Goal: Task Accomplishment & Management: Manage account settings

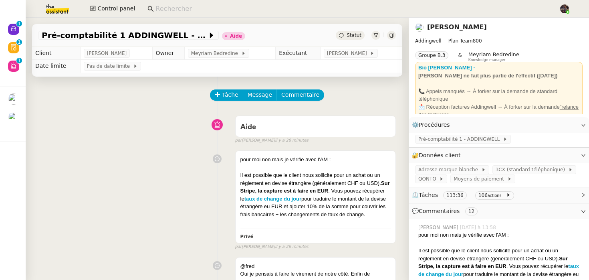
click at [173, 176] on div "pour moi non mais je vérifie avec l'AM : Il est possible que le client nous sol…" at bounding box center [217, 198] width 358 height 103
click at [392, 38] on div at bounding box center [391, 35] width 9 height 9
click at [148, 215] on div "pour moi non mais je vérifie avec l'AM : Il est possible que le client nous sol…" at bounding box center [217, 198] width 358 height 103
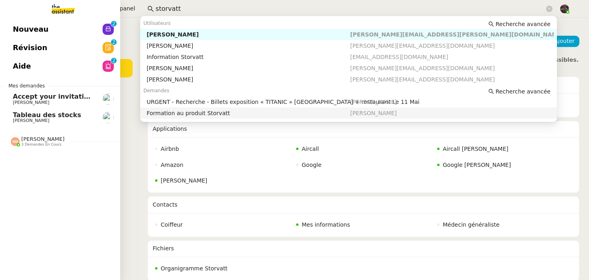
click at [20, 29] on span "Nouveau" at bounding box center [31, 29] width 36 height 12
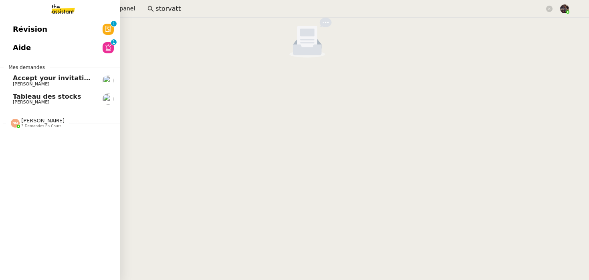
click at [43, 23] on link "Révision 0 1 2 3 4 5 6 7 8 9" at bounding box center [60, 29] width 120 height 18
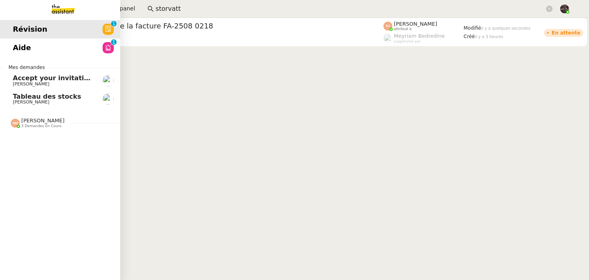
click at [50, 40] on link "Aide 0 1 2 3 4 5 6 7 8 9" at bounding box center [60, 47] width 120 height 18
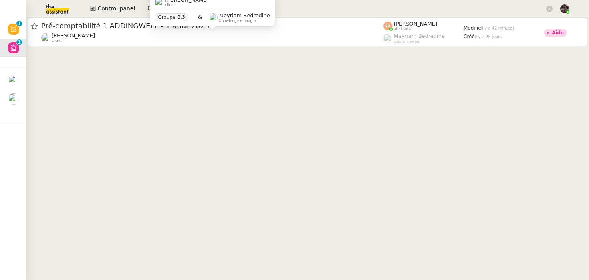
click at [56, 11] on img at bounding box center [51, 9] width 62 height 18
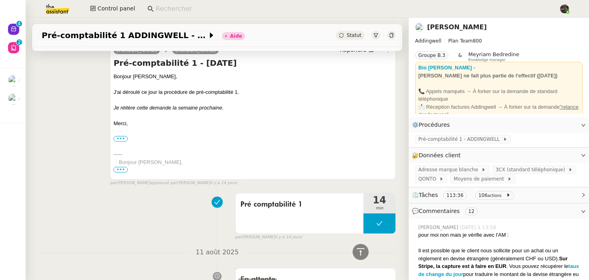
scroll to position [3158, 0]
click at [109, 214] on div "Pré comptabilité 1 14 min false par Marylou D. il y a 14 jours" at bounding box center [217, 214] width 358 height 51
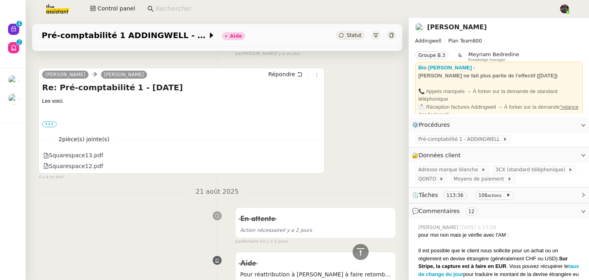
scroll to position [2433, 0]
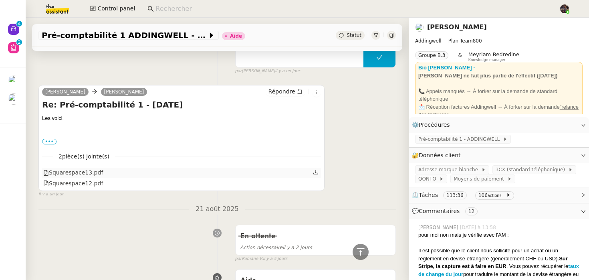
click at [87, 177] on div "Squarespace13.pdf" at bounding box center [73, 172] width 60 height 9
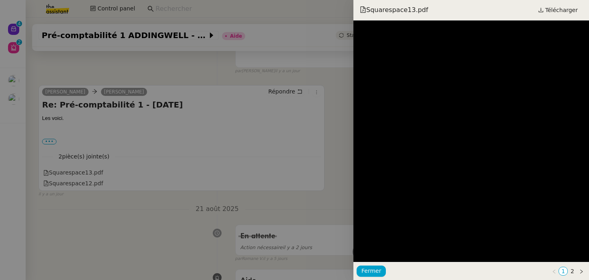
click at [97, 182] on div at bounding box center [294, 140] width 589 height 280
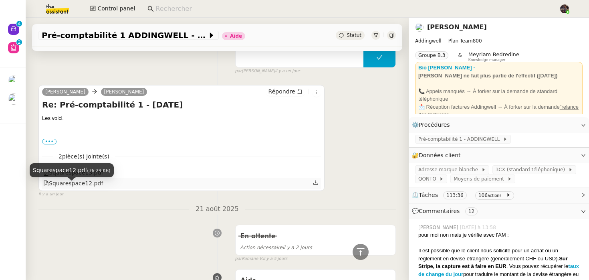
click at [90, 188] on div "Squarespace12.pdf" at bounding box center [73, 183] width 60 height 9
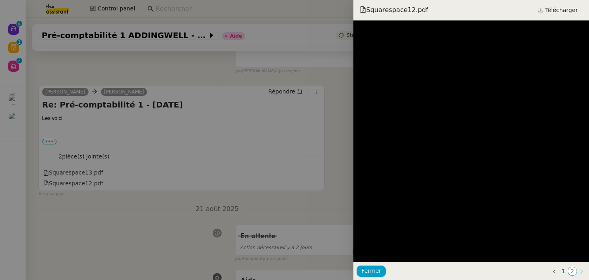
click at [217, 137] on div at bounding box center [294, 140] width 589 height 280
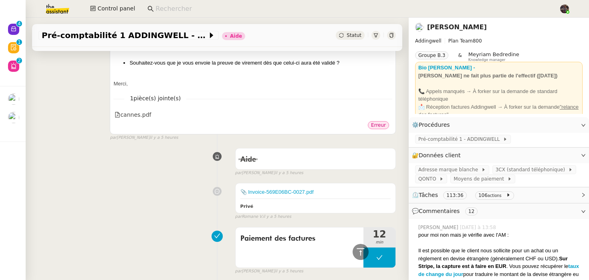
scroll to position [1848, 0]
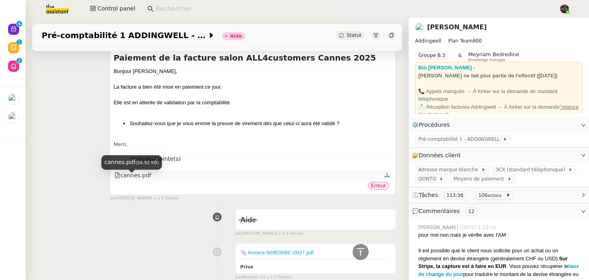
click at [141, 180] on div "cannes.pdf" at bounding box center [133, 175] width 36 height 9
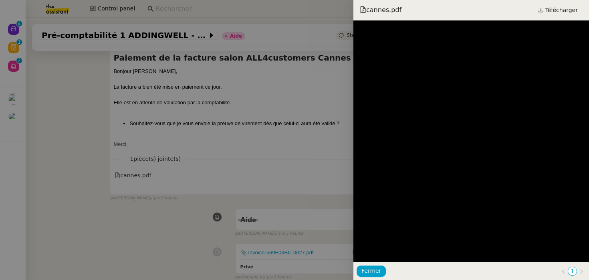
click at [95, 160] on div at bounding box center [294, 140] width 589 height 280
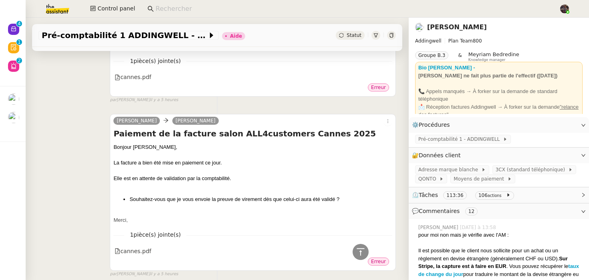
scroll to position [1700, 0]
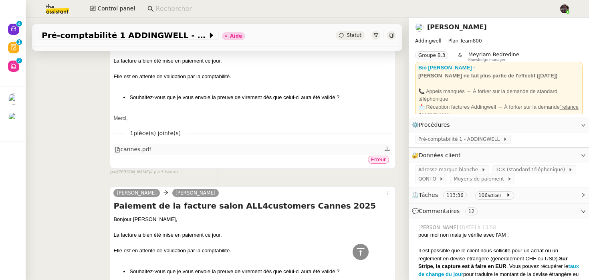
click at [147, 151] on div "cannes.pdf" at bounding box center [133, 149] width 36 height 9
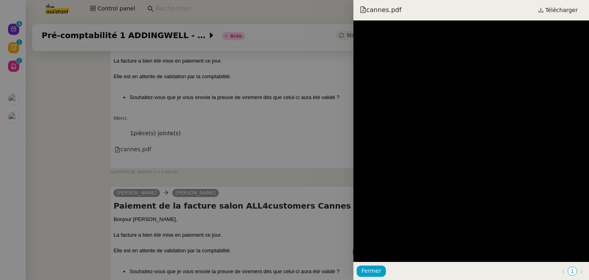
click at [178, 136] on div at bounding box center [294, 140] width 589 height 280
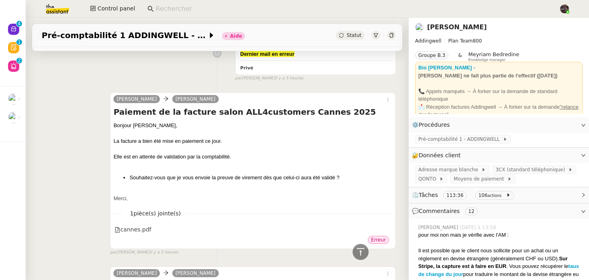
scroll to position [1425, 0]
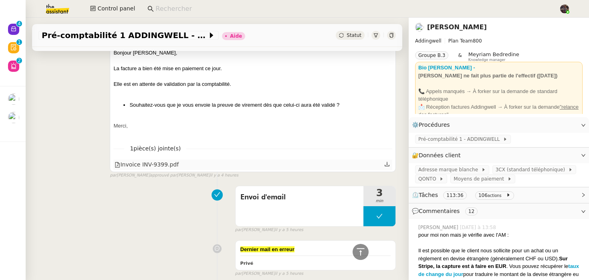
click at [152, 169] on div "Invoice INV-9399.pdf" at bounding box center [147, 164] width 64 height 9
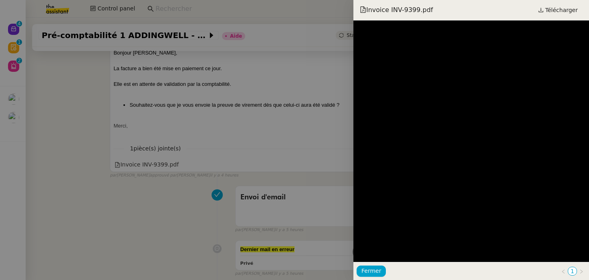
click at [200, 163] on div at bounding box center [294, 140] width 589 height 280
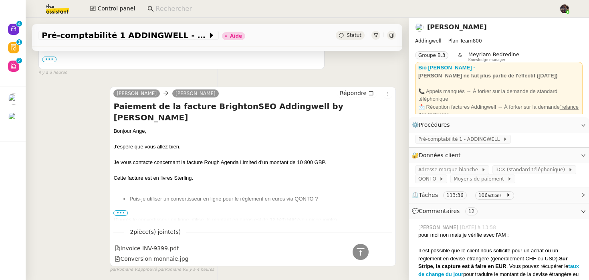
scroll to position [900, 0]
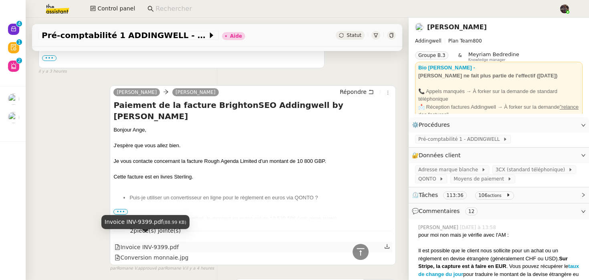
click at [159, 242] on div "Invoice INV-9399.pdf" at bounding box center [147, 246] width 64 height 9
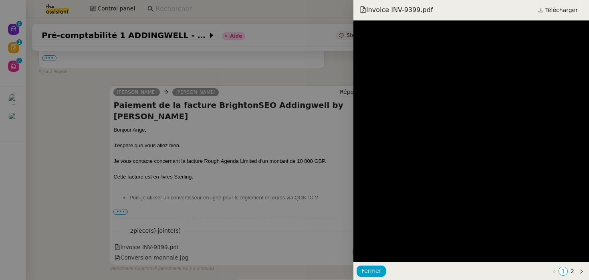
click at [225, 195] on div at bounding box center [294, 140] width 589 height 280
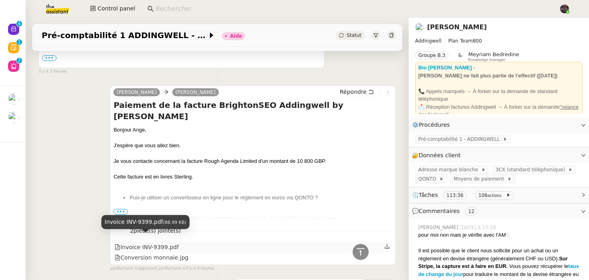
click at [152, 242] on div "Invoice INV-9399.pdf" at bounding box center [147, 246] width 64 height 9
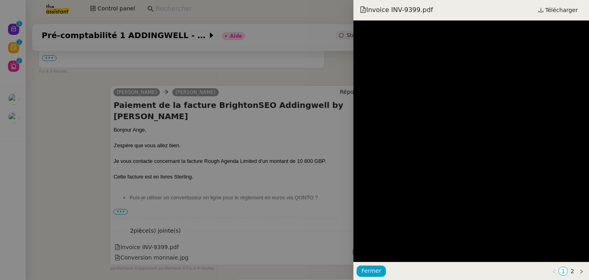
click at [162, 206] on div at bounding box center [294, 140] width 589 height 280
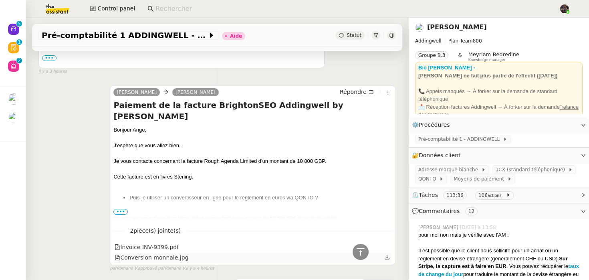
click at [150, 253] on div "Conversion monnaie.jpg" at bounding box center [152, 257] width 74 height 9
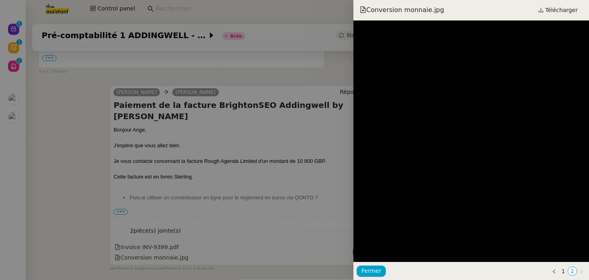
click at [185, 183] on div at bounding box center [294, 140] width 589 height 280
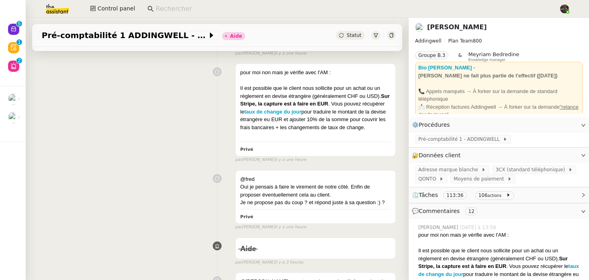
scroll to position [223, 0]
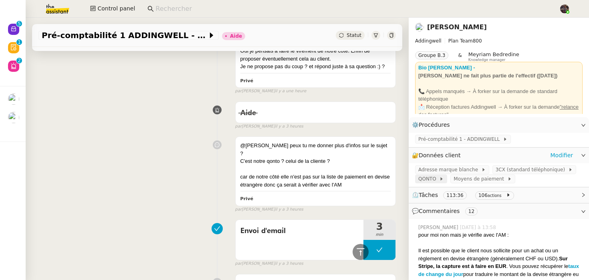
click at [434, 180] on span "QONTO" at bounding box center [428, 179] width 21 height 8
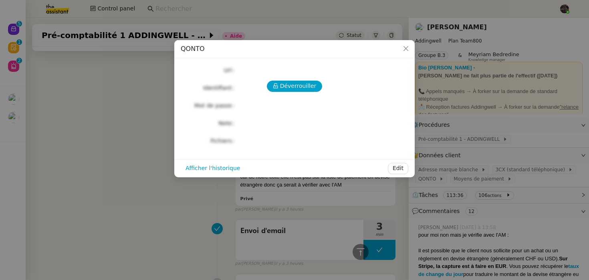
click at [287, 80] on div "Déverrouiller Url Identifiant Mot de passe Note Fichiers Upload" at bounding box center [295, 106] width 228 height 82
click at [287, 83] on span "Déverrouiller" at bounding box center [298, 85] width 36 height 9
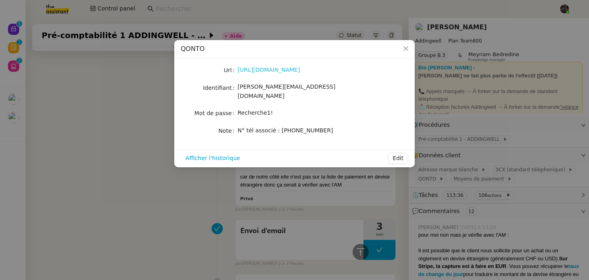
click at [287, 69] on link "https://app.qonto.com/signin" at bounding box center [269, 70] width 63 height 6
drag, startPoint x: 322, startPoint y: 69, endPoint x: 313, endPoint y: 69, distance: 8.4
click at [313, 69] on div "https://app.qonto.com/signin" at bounding box center [304, 69] width 133 height 9
drag, startPoint x: 315, startPoint y: 70, endPoint x: 232, endPoint y: 71, distance: 82.2
click at [232, 71] on nz-form-item "Url https://app.qonto.com/signin" at bounding box center [295, 70] width 228 height 11
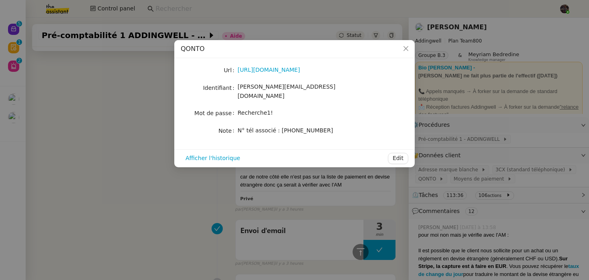
copy nz-form-item "https://app.qonto.com/signin"
click at [287, 91] on span "camille@addingwell.com" at bounding box center [287, 91] width 98 height 16
copy span "camille@addingwell.com"
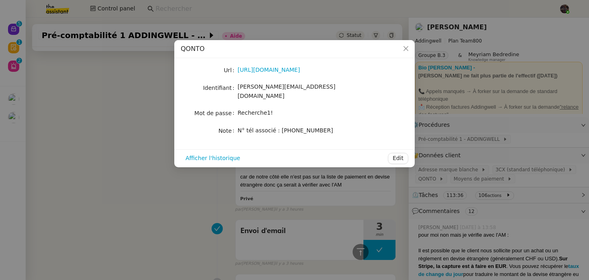
click at [257, 109] on div "Recherche1!" at bounding box center [304, 112] width 133 height 9
copy span "Recherche1!"
click at [196, 202] on nz-modal-container "QONTO Url https://app.qonto.com/signin Identifiant camille@addingwell.com Mot d…" at bounding box center [294, 140] width 589 height 280
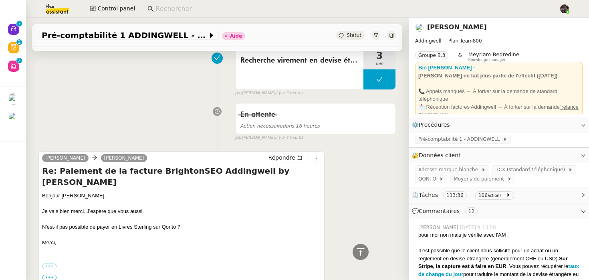
scroll to position [921, 0]
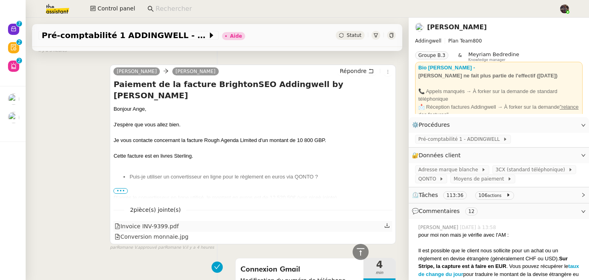
click at [141, 222] on div "Invoice INV-9399.pdf" at bounding box center [147, 226] width 64 height 9
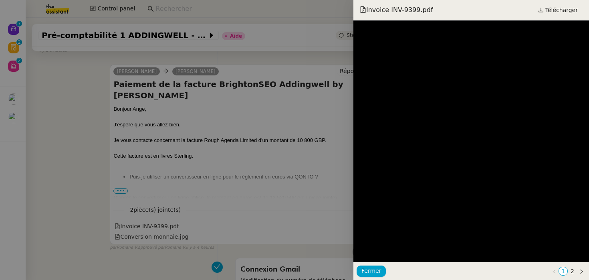
click at [142, 222] on div at bounding box center [294, 140] width 589 height 280
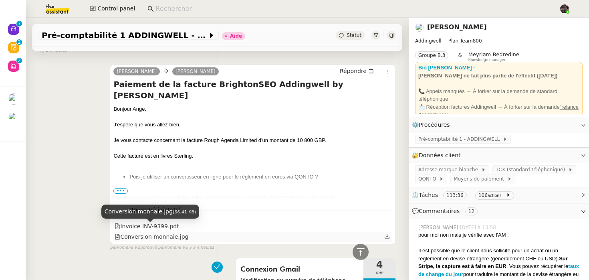
click at [140, 232] on div "Conversion monnaie.jpg" at bounding box center [152, 236] width 74 height 9
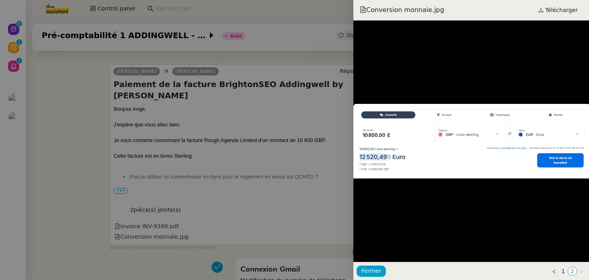
click at [141, 231] on div at bounding box center [294, 140] width 589 height 280
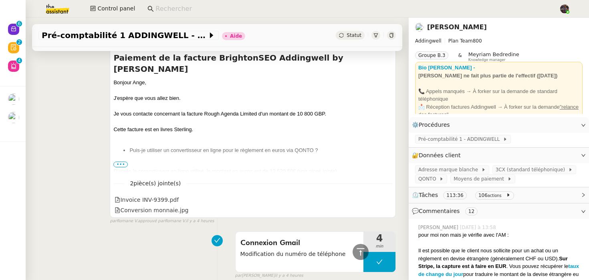
scroll to position [1012, 0]
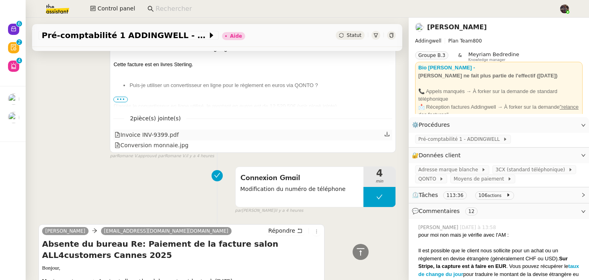
click at [157, 131] on div "Invoice INV-9399.pdf" at bounding box center [147, 134] width 64 height 9
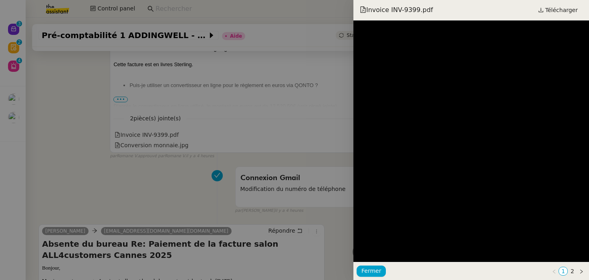
click at [323, 53] on div at bounding box center [294, 140] width 589 height 280
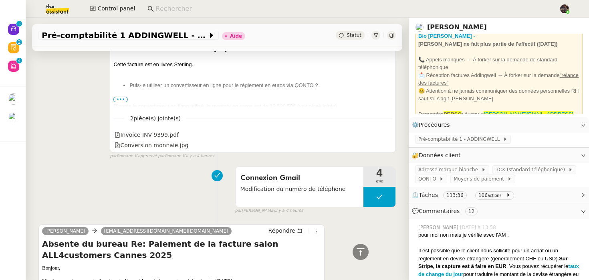
scroll to position [65, 0]
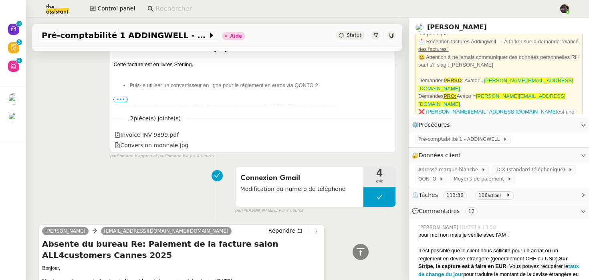
click at [440, 23] on nz-page-header-title "Julien Decroix" at bounding box center [457, 27] width 60 height 11
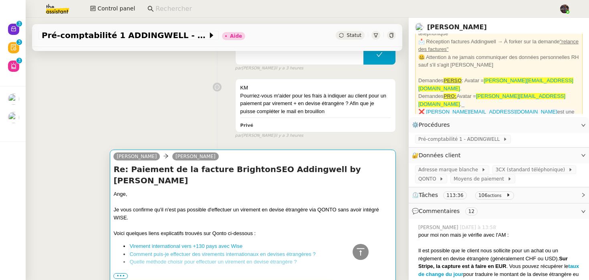
scroll to position [461, 0]
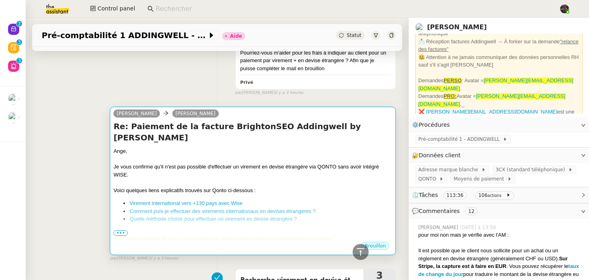
click at [127, 244] on span "Cela sera, ensuite, facturé à Addingwell." at bounding box center [174, 247] width 122 height 6
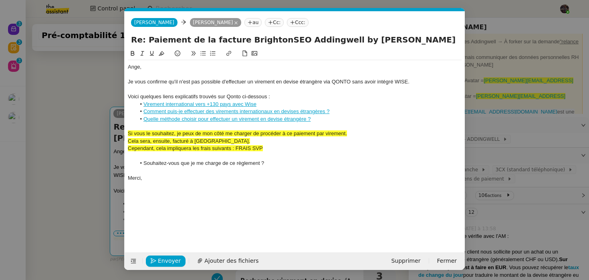
scroll to position [0, 17]
click at [87, 195] on nz-modal-container "Service TA - VOYAGE - PROPOSITION GLOBALE A utiliser dans le cadre de propositi…" at bounding box center [294, 140] width 589 height 280
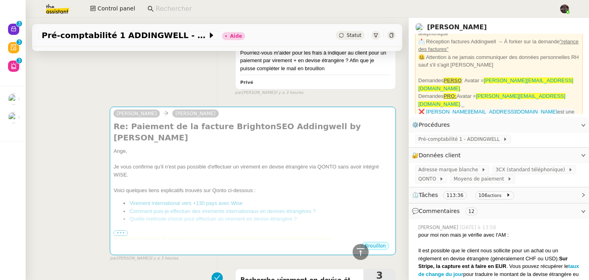
click at [134, 81] on div "KM Pourriez-vous m'aider pour les frais à indiquer au client pour un paiement p…" at bounding box center [217, 64] width 358 height 64
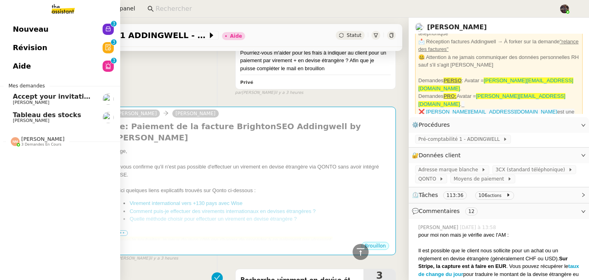
click at [21, 10] on link at bounding box center [60, 9] width 120 height 18
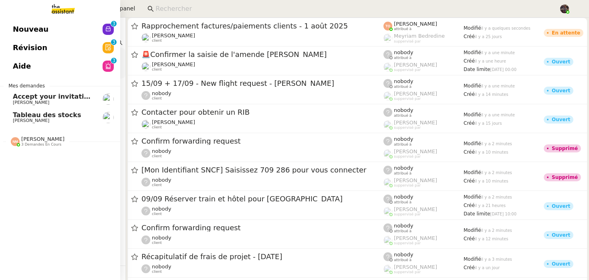
click at [29, 34] on span "Nouveau" at bounding box center [31, 29] width 36 height 12
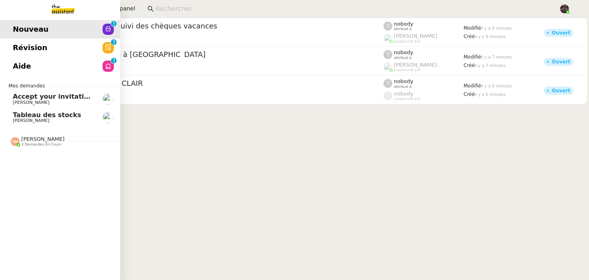
click at [31, 61] on link "Aide 0 1 2 3 4 5 6 7 8 9" at bounding box center [60, 66] width 120 height 18
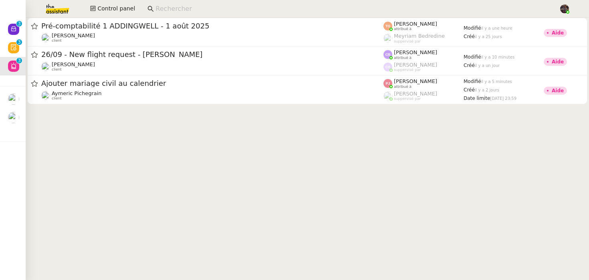
click at [251, 135] on cdk-virtual-scroll-viewport "Pré-comptabilité 1 ADDINGWELL - 1 août 2025 Julien Decroix client Tatyana Orec …" at bounding box center [308, 149] width 564 height 262
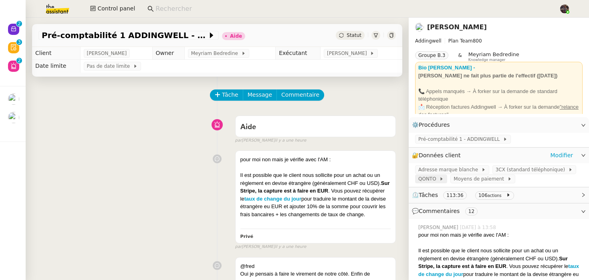
click at [434, 183] on span "QONTO" at bounding box center [428, 179] width 21 height 8
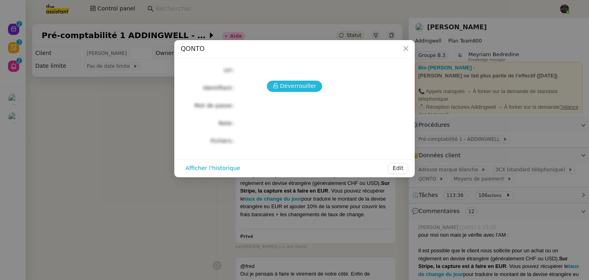
click at [286, 88] on span "Déverrouiller" at bounding box center [298, 85] width 36 height 9
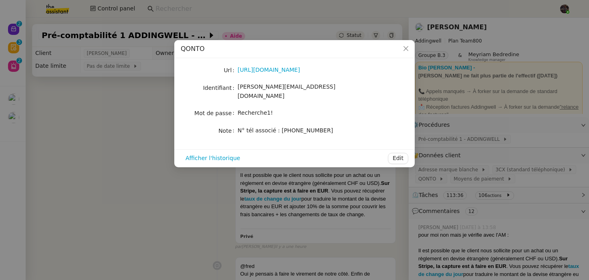
click at [253, 109] on span "Recherche1!" at bounding box center [255, 112] width 35 height 6
click at [261, 87] on span "camille@addingwell.com" at bounding box center [287, 91] width 98 height 16
copy span "camille@addingwell.com"
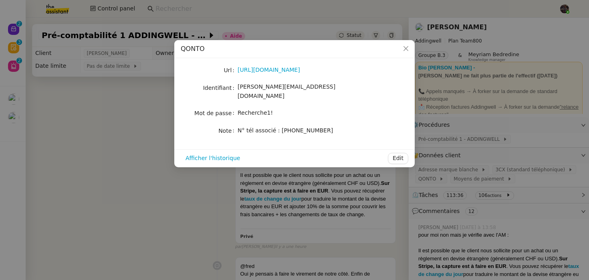
click at [247, 109] on span "Recherche1!" at bounding box center [255, 112] width 35 height 6
copy span "Recherche1!"
click at [183, 190] on nz-modal-container "QONTO Url https://app.qonto.com/signin Identifiant camille@addingwell.com Mot d…" at bounding box center [294, 140] width 589 height 280
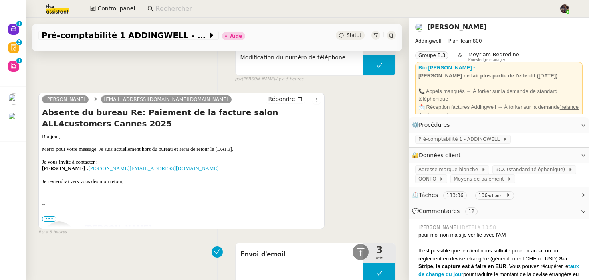
scroll to position [1206, 0]
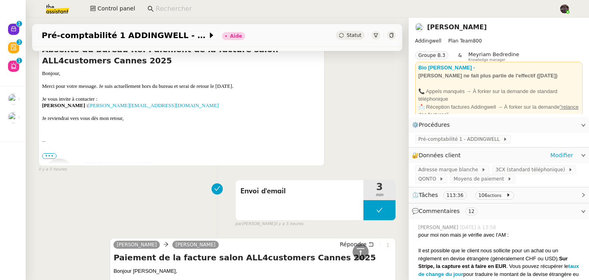
click at [452, 148] on div "🔐 Données client Modifier" at bounding box center [499, 156] width 180 height 16
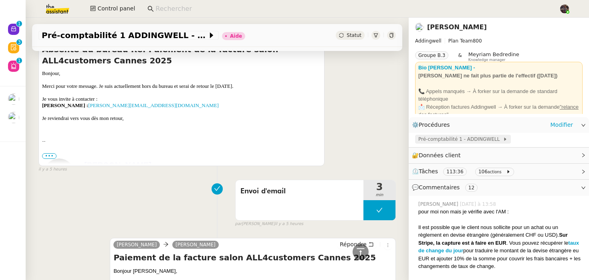
click at [461, 138] on span "Pré-comptabilité 1 - ADDINGWELL" at bounding box center [460, 139] width 85 height 8
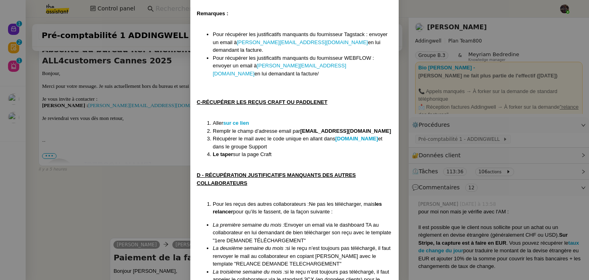
scroll to position [0, 0]
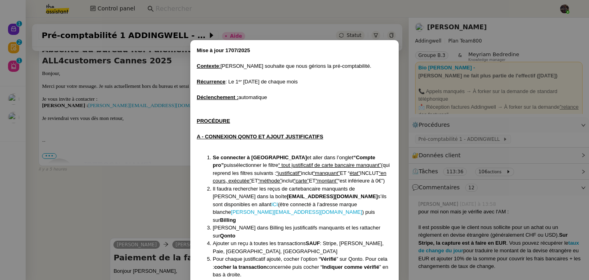
click at [152, 218] on nz-modal-container "Mise à jour 1707/2025 Contexte : Julien souhaite que nous gérions la pré-compta…" at bounding box center [294, 140] width 589 height 280
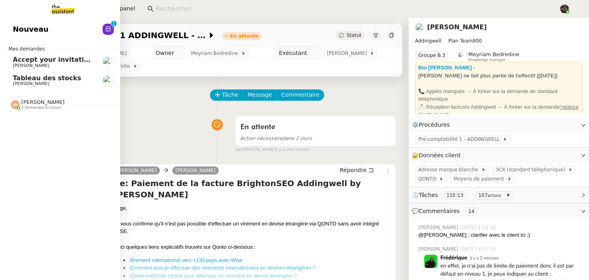
click at [14, 22] on link "Nouveau 0 1 2 3 4 5 6 7 8 9" at bounding box center [60, 29] width 120 height 18
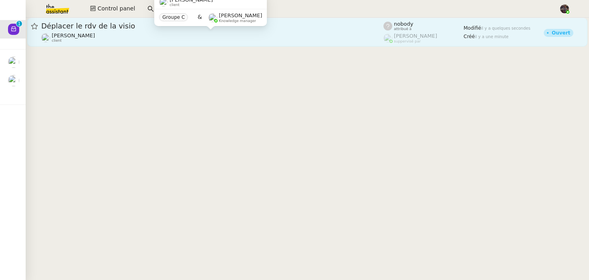
click at [105, 40] on div "Lydie Laulon client" at bounding box center [212, 37] width 342 height 10
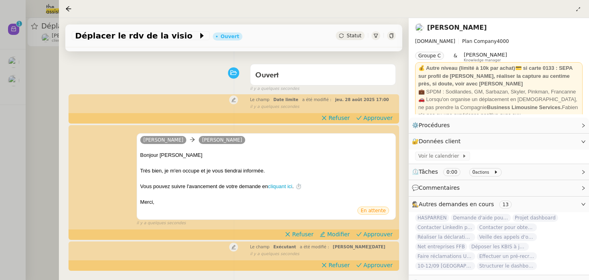
scroll to position [188, 0]
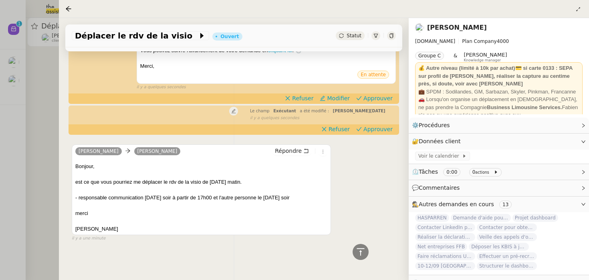
click at [196, 256] on div "Déplacer le rdv de la visio Ouvert Statut Client Lydie Laulon Owner Frédérique …" at bounding box center [234, 149] width 350 height 262
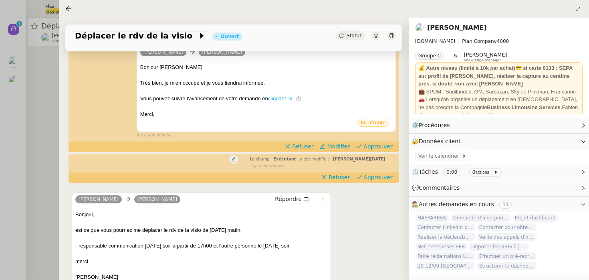
scroll to position [0, 0]
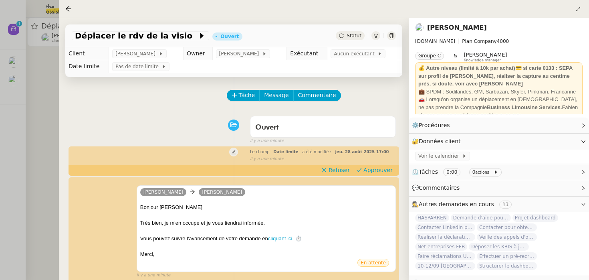
click at [6, 79] on div at bounding box center [294, 140] width 589 height 280
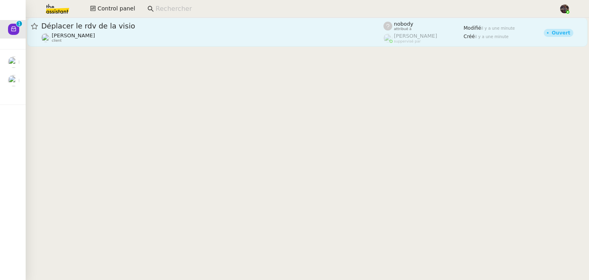
click at [61, 27] on span "Déplacer le rdv de la visio" at bounding box center [212, 25] width 342 height 7
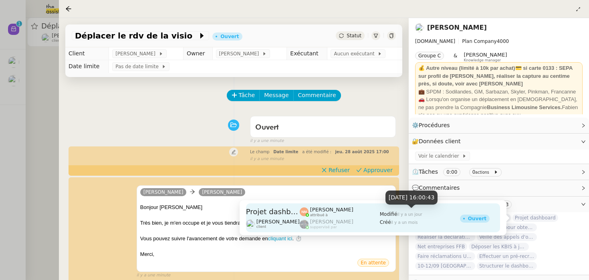
click at [394, 213] on span "Modifié" at bounding box center [389, 214] width 18 height 6
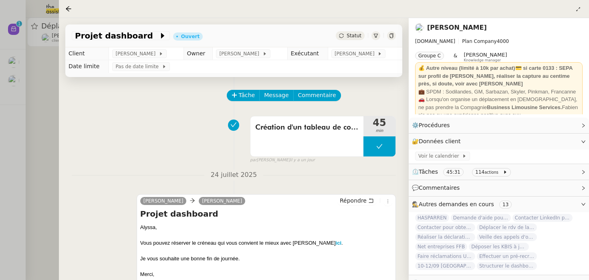
click at [156, 161] on div "Création d'un tableau de comparaison quote part vs objectif 45 min false par Ni…" at bounding box center [234, 137] width 324 height 51
click at [41, 139] on div at bounding box center [294, 140] width 589 height 280
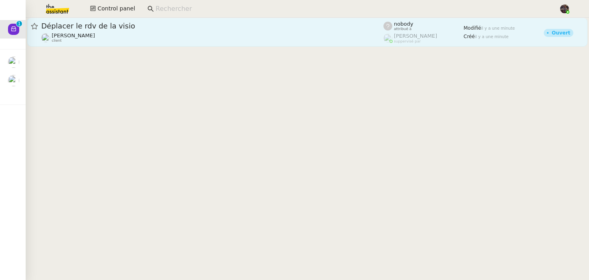
click at [105, 21] on link "Déplacer le rdv de la visio Lydie Laulon client nobody attribué à Frédérique Al…" at bounding box center [307, 32] width 560 height 29
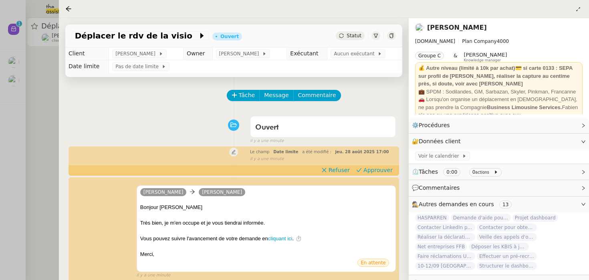
click at [58, 116] on div at bounding box center [294, 140] width 589 height 280
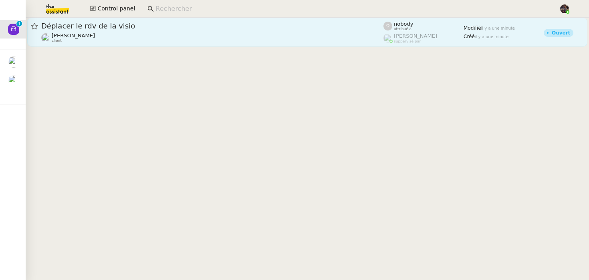
click at [79, 26] on span "Déplacer le rdv de la visio" at bounding box center [212, 25] width 342 height 7
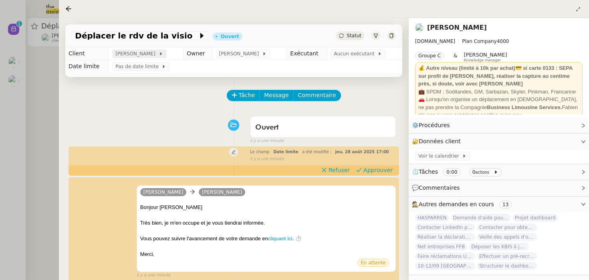
click at [136, 54] on span "Lydie Laulon" at bounding box center [136, 54] width 43 height 8
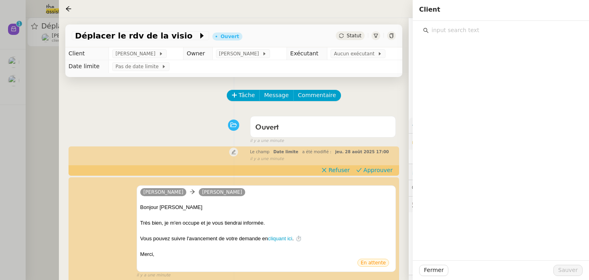
click at [41, 103] on div at bounding box center [294, 140] width 589 height 280
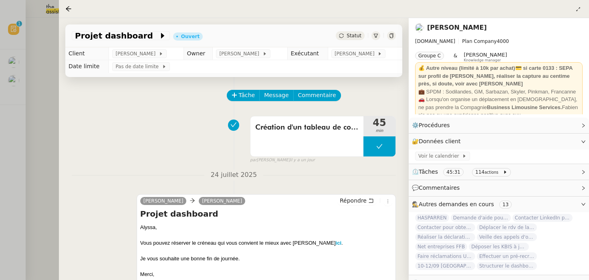
click at [137, 59] on td "Lydie Laulon" at bounding box center [146, 53] width 75 height 13
click at [137, 57] on span "Lydie Laulon" at bounding box center [136, 54] width 43 height 8
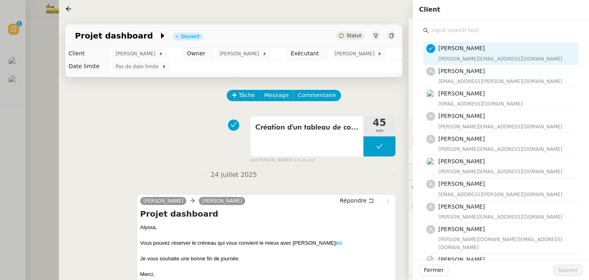
click at [491, 30] on input "text" at bounding box center [504, 30] width 150 height 11
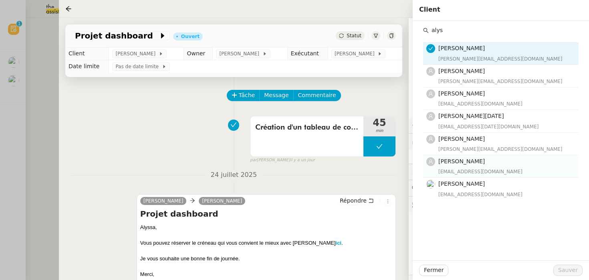
type input "alys"
click at [479, 161] on span "[PERSON_NAME]" at bounding box center [461, 161] width 46 height 6
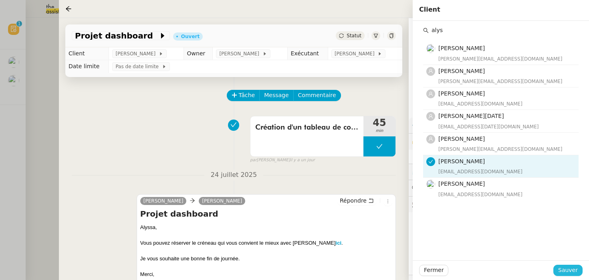
click at [566, 269] on span "Sauver" at bounding box center [568, 269] width 20 height 9
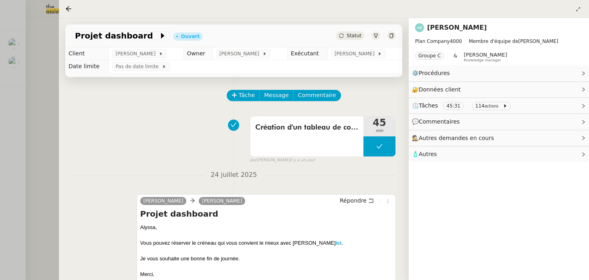
click at [59, 102] on div at bounding box center [294, 140] width 589 height 280
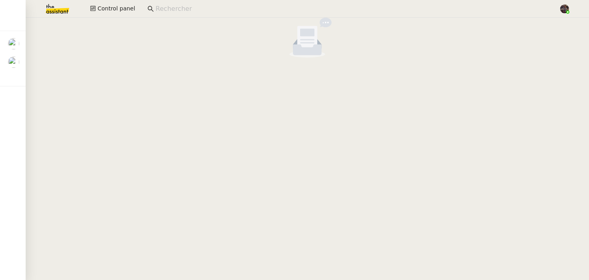
click at [47, 20] on nz-empty-default at bounding box center [307, 38] width 557 height 40
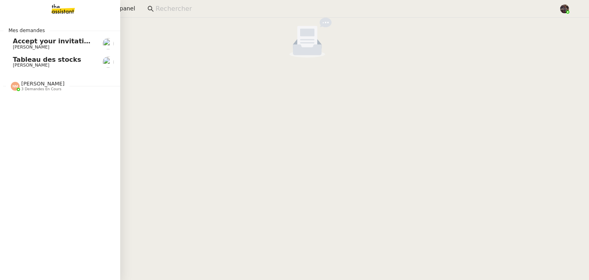
click at [19, 89] on div at bounding box center [15, 86] width 9 height 9
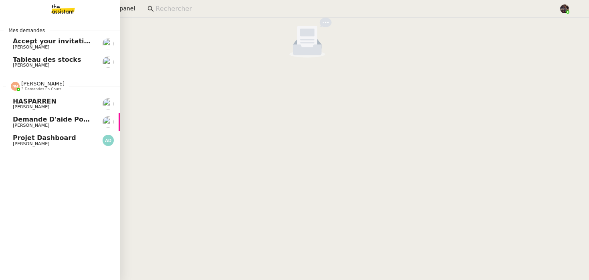
click at [69, 132] on link "Projet dashboard Alyssa Dumeunier" at bounding box center [60, 140] width 120 height 18
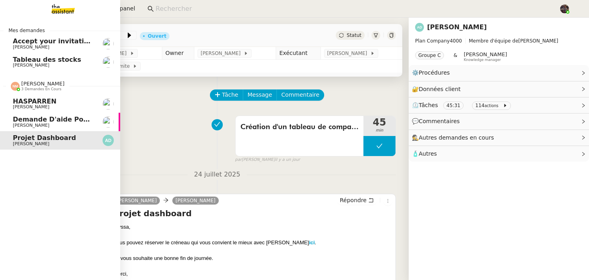
click at [51, 106] on span "Lydie Laulon" at bounding box center [53, 107] width 81 height 5
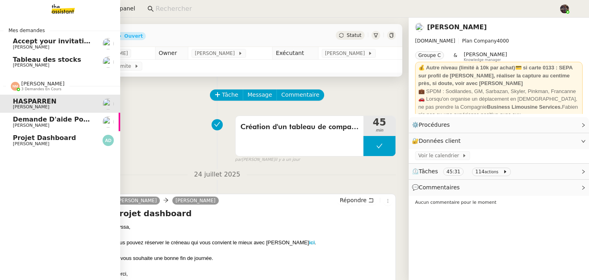
click at [48, 120] on span "Demande d'aide pour la création d'un workflow" at bounding box center [101, 119] width 176 height 8
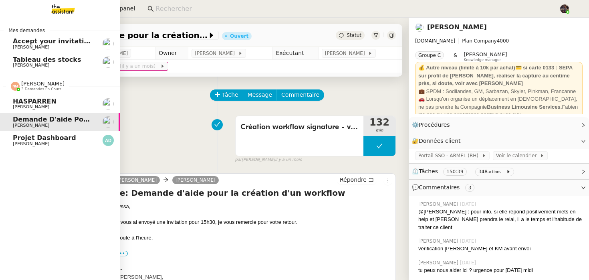
click at [59, 109] on span "Lydie Laulon" at bounding box center [53, 107] width 81 height 5
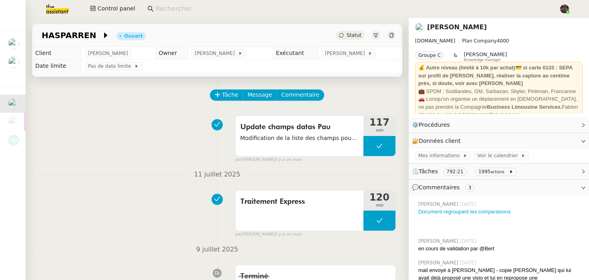
click at [116, 156] on div "Update champs datas Pau Modification de la liste des champs pour lesquels la co…" at bounding box center [217, 137] width 358 height 51
click at [57, 6] on img at bounding box center [51, 9] width 62 height 18
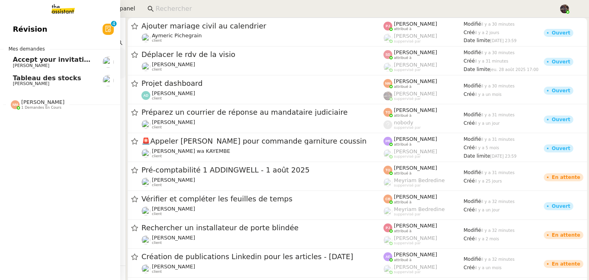
click at [20, 82] on span "[PERSON_NAME]" at bounding box center [31, 83] width 36 height 5
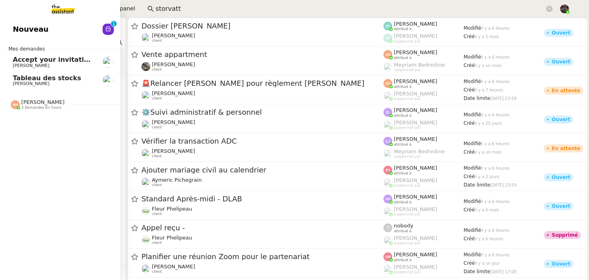
click at [38, 37] on link "Nouveau 0 1 2 3 4 5 6 7 8 9" at bounding box center [60, 29] width 120 height 18
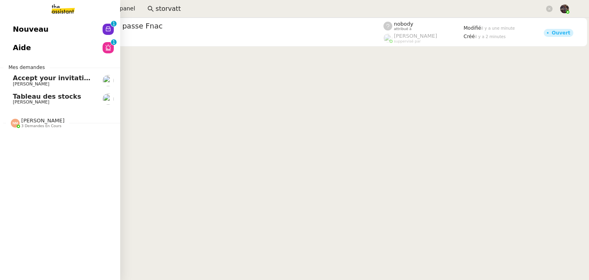
click at [24, 123] on span "[PERSON_NAME]" at bounding box center [42, 120] width 43 height 6
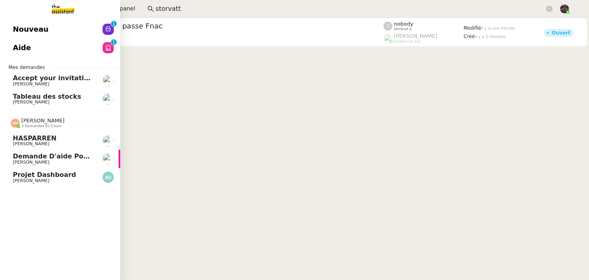
click at [45, 134] on span "HASPARREN" at bounding box center [35, 138] width 44 height 8
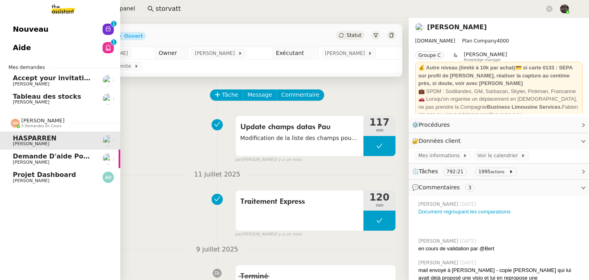
click at [2, 184] on link "Projet dashboard [PERSON_NAME]" at bounding box center [60, 177] width 120 height 18
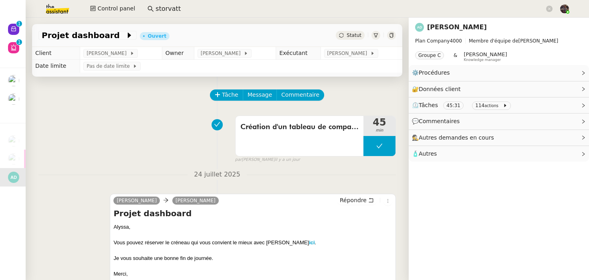
click at [51, 14] on img at bounding box center [51, 9] width 62 height 18
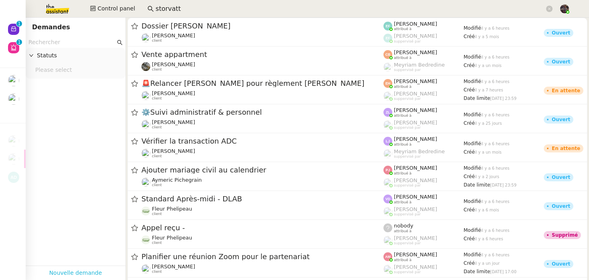
click at [70, 271] on link "Nouvelle demande" at bounding box center [75, 272] width 53 height 9
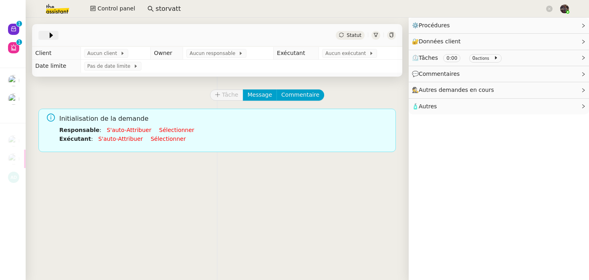
click at [44, 36] on span at bounding box center [45, 35] width 6 height 10
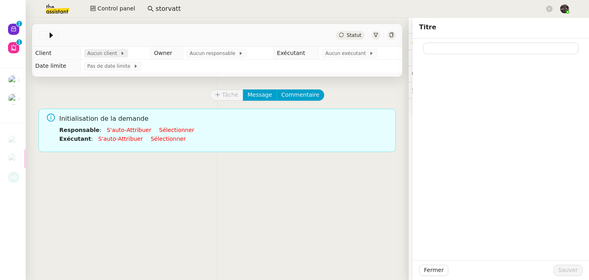
click at [117, 53] on span at bounding box center [118, 54] width 3 height 6
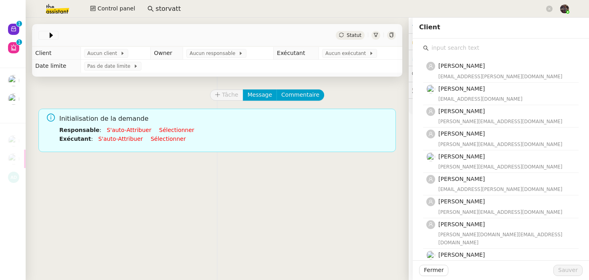
click at [441, 47] on input "text" at bounding box center [504, 47] width 150 height 11
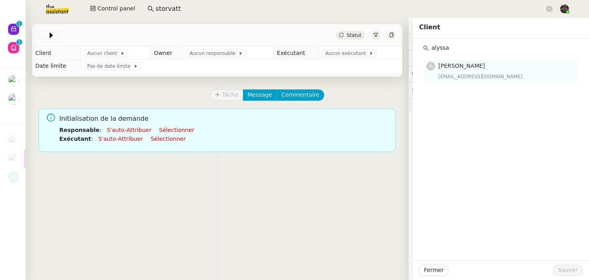
type input "alyssa"
click at [472, 71] on div "Alyssa Dumeunier alyssa.dumeunier@mont-de-marsan.leclerc" at bounding box center [505, 70] width 135 height 19
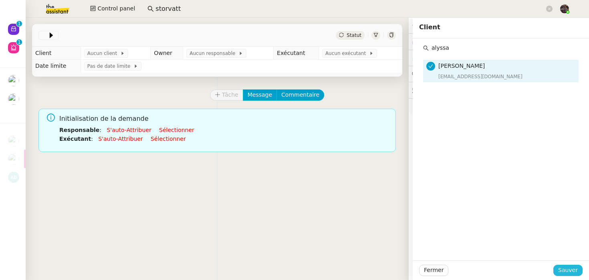
click at [576, 269] on span "Sauver" at bounding box center [568, 269] width 20 height 9
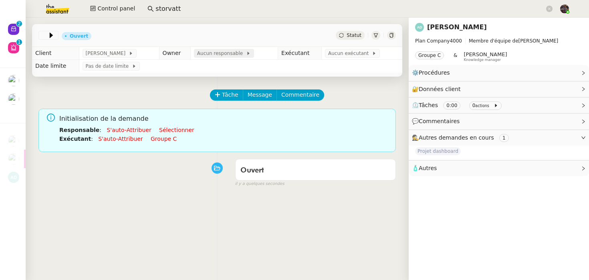
click at [208, 53] on span "Aucun responsable" at bounding box center [221, 53] width 49 height 8
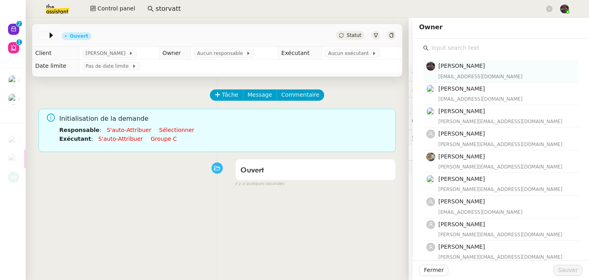
click at [487, 77] on div "bert.canavaggio@gmail.com" at bounding box center [505, 77] width 135 height 8
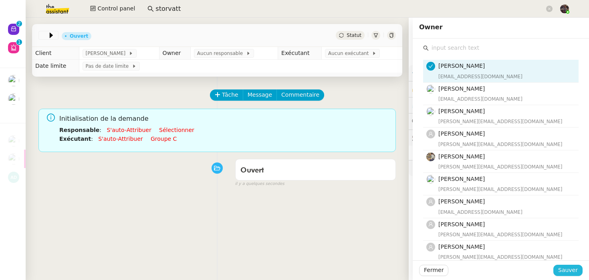
click at [570, 273] on span "Sauver" at bounding box center [568, 269] width 20 height 9
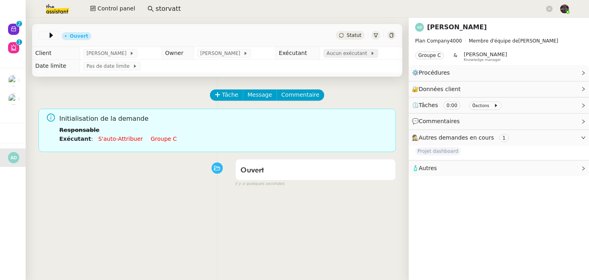
click at [346, 55] on span "Aucun exécutant" at bounding box center [349, 53] width 44 height 8
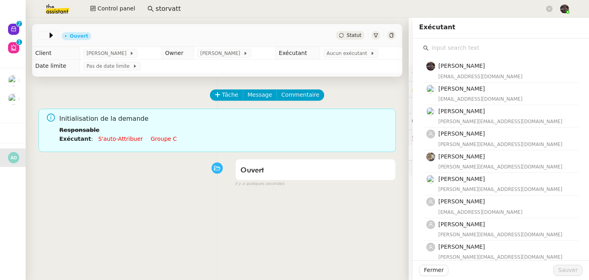
click at [449, 44] on input "text" at bounding box center [504, 47] width 150 height 11
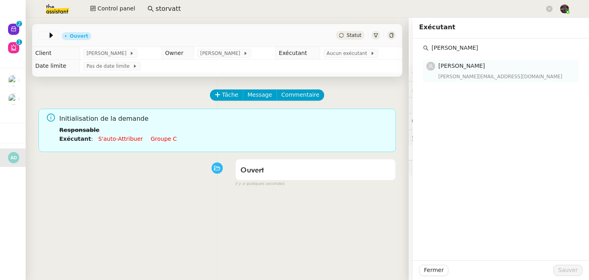
type input "nicolas mo"
click at [489, 71] on div "Nicolas Morin nicolas@theassistant.team" at bounding box center [505, 70] width 135 height 19
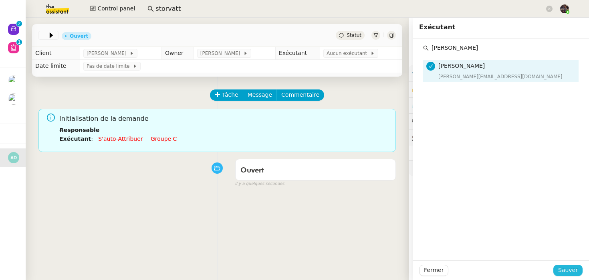
click at [576, 273] on span "Sauver" at bounding box center [568, 269] width 20 height 9
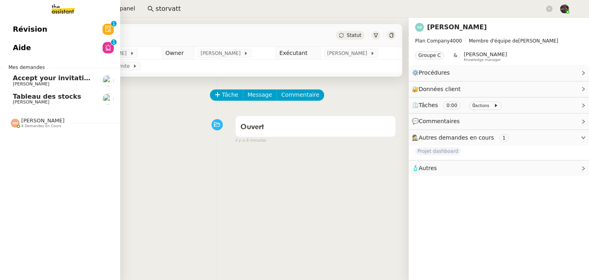
click at [3, 115] on span "Nicolas Morin 4 demandes en cours" at bounding box center [63, 119] width 120 height 17
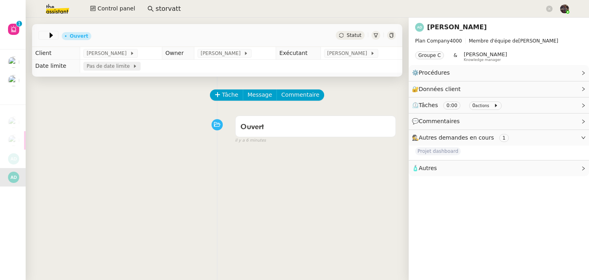
click at [106, 63] on span "Pas de date limite" at bounding box center [110, 66] width 46 height 8
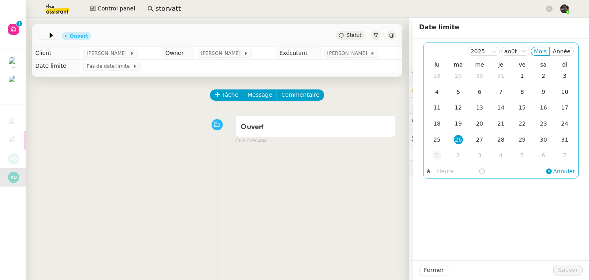
click at [439, 154] on div "1" at bounding box center [437, 155] width 9 height 9
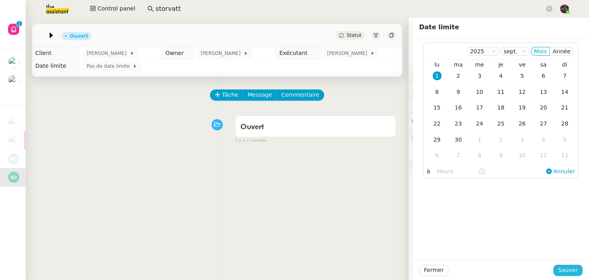
click at [565, 265] on span "Sauver" at bounding box center [568, 269] width 20 height 9
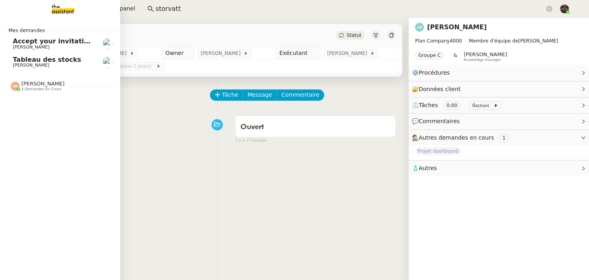
click at [42, 87] on span "4 demandes en cours" at bounding box center [41, 89] width 40 height 4
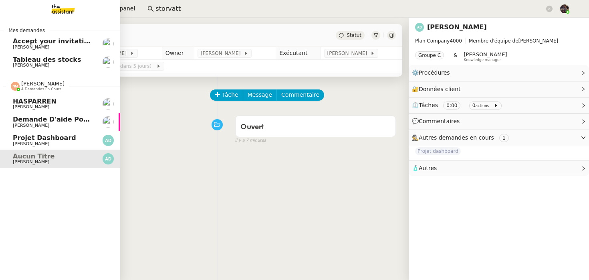
click at [36, 101] on span "HASPARREN" at bounding box center [35, 101] width 44 height 8
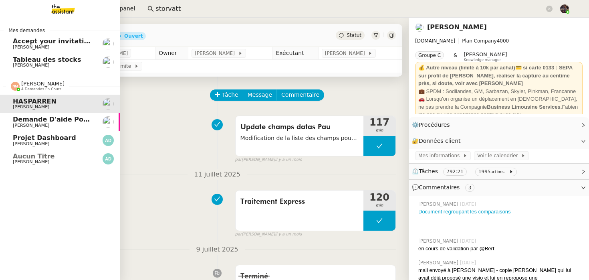
click at [38, 121] on span "Demande d'aide pour la création d'un workflow" at bounding box center [101, 119] width 176 height 8
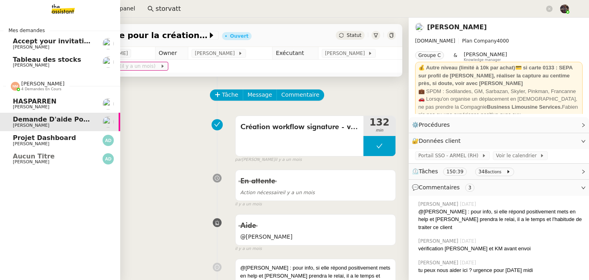
click at [38, 139] on span "Projet dashboard" at bounding box center [44, 138] width 63 height 8
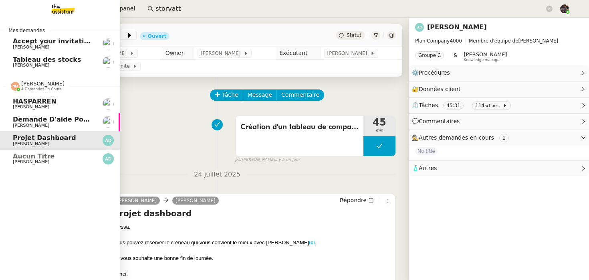
click at [40, 159] on span "Aucun titre" at bounding box center [34, 156] width 42 height 8
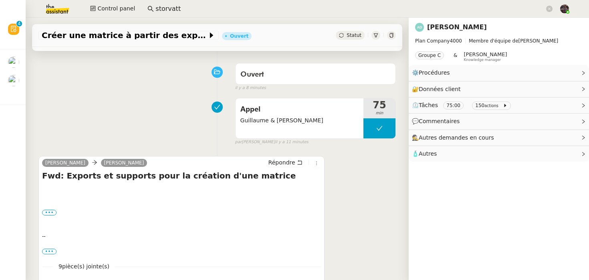
scroll to position [192, 0]
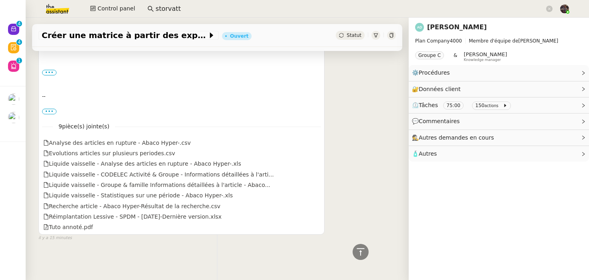
click at [165, 7] on input "storvatt" at bounding box center [350, 9] width 389 height 11
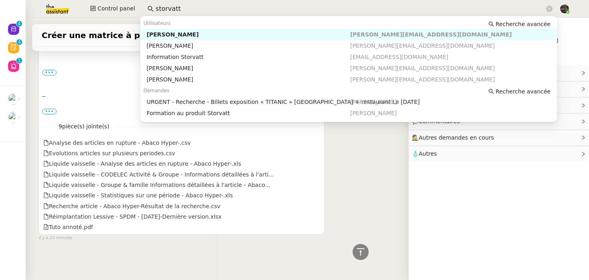
click at [165, 7] on input "storvatt" at bounding box center [350, 9] width 389 height 11
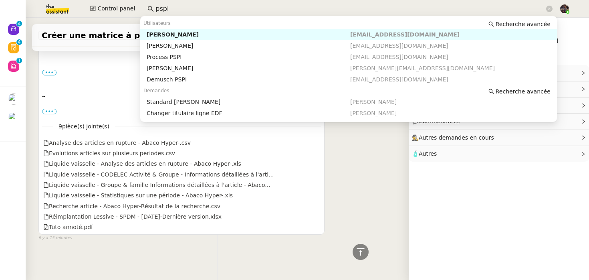
click at [167, 31] on div "[PERSON_NAME]" at bounding box center [249, 34] width 204 height 7
type input "pspi"
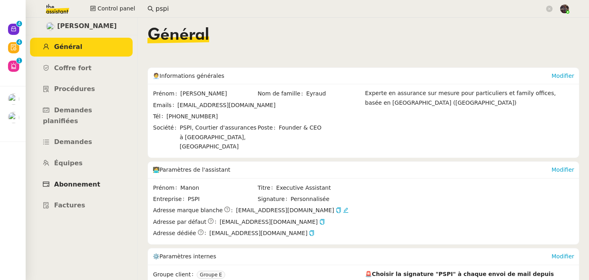
click at [85, 175] on link "Abonnement" at bounding box center [81, 184] width 103 height 19
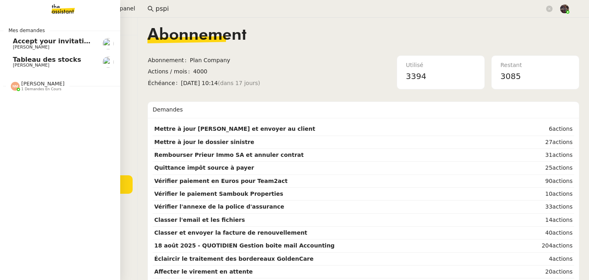
click at [63, 78] on span "Nicolas Morin 1 demandes en cours" at bounding box center [63, 82] width 120 height 17
click at [63, 95] on link "Créer une matrice à partir des exports Alyssa Dumeunier" at bounding box center [60, 104] width 120 height 18
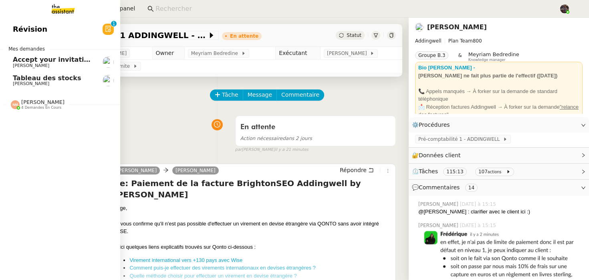
click at [32, 97] on span "[PERSON_NAME] 4 demandes en cours" at bounding box center [63, 101] width 120 height 17
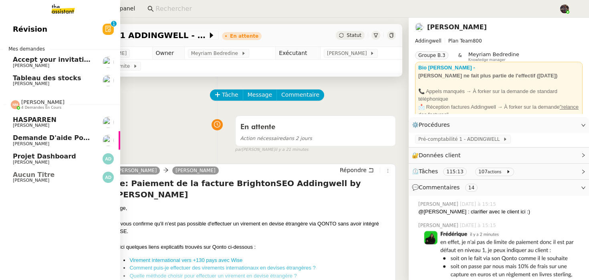
click at [74, 172] on span "Aucun titre" at bounding box center [53, 174] width 81 height 7
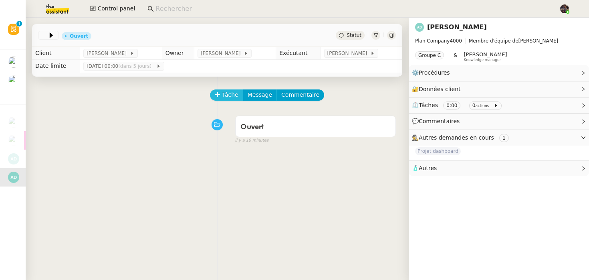
click at [229, 99] on span "Tâche" at bounding box center [230, 94] width 16 height 9
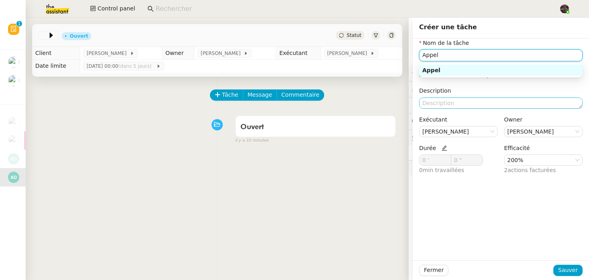
type input "Appel"
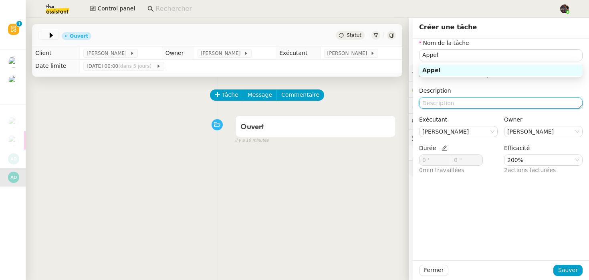
click at [456, 104] on textarea at bounding box center [501, 102] width 164 height 11
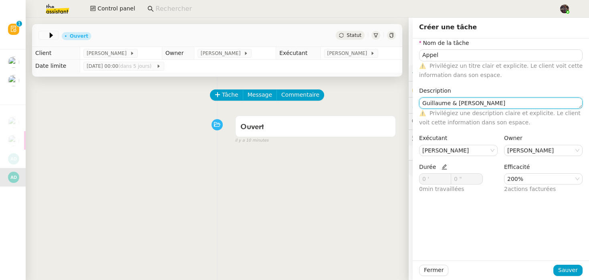
type textarea "Guillaume & [PERSON_NAME]"
click at [442, 166] on icon at bounding box center [445, 167] width 6 height 6
click at [431, 179] on input "0 '" at bounding box center [435, 179] width 31 height 10
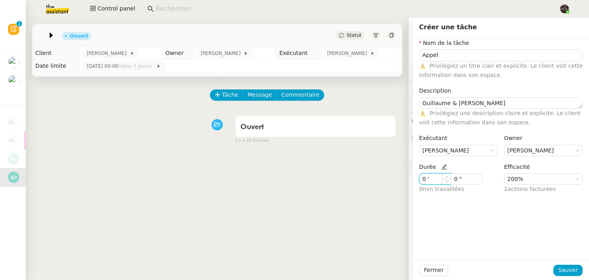
click at [431, 179] on input "0 '" at bounding box center [435, 179] width 31 height 10
click at [460, 152] on nz-select-item "[PERSON_NAME]" at bounding box center [458, 150] width 72 height 10
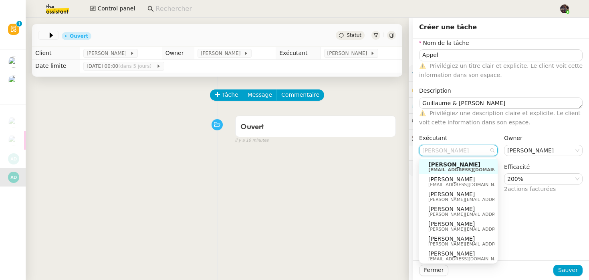
click at [456, 141] on nz-form-item "Exécutant Bert Canavaggio" at bounding box center [458, 144] width 79 height 22
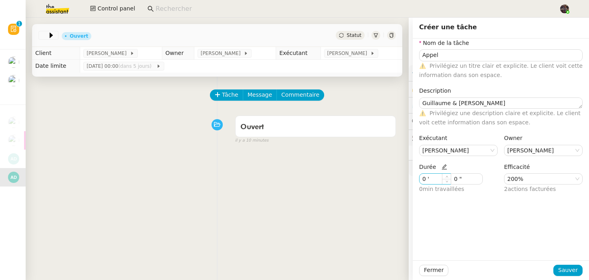
click at [431, 179] on input "0 '" at bounding box center [435, 179] width 31 height 10
type input "75 '"
click at [445, 140] on nz-form-item "Exécutant Bert Canavaggio" at bounding box center [458, 144] width 79 height 22
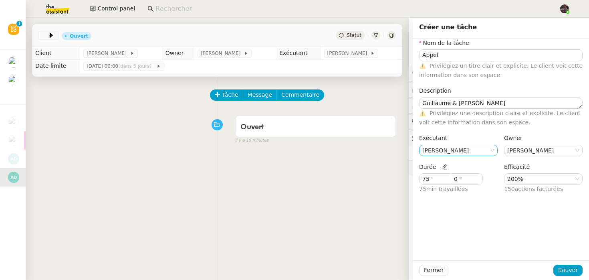
click at [444, 149] on nz-select-item "[PERSON_NAME]" at bounding box center [458, 150] width 72 height 10
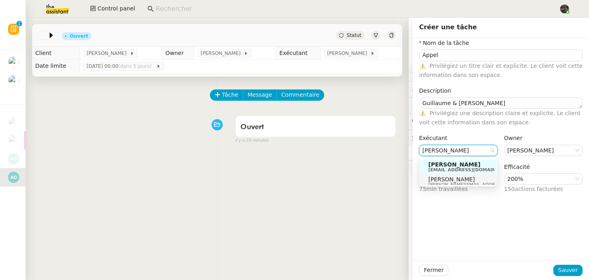
type input "[PERSON_NAME]"
click at [455, 178] on span "[PERSON_NAME]" at bounding box center [485, 179] width 114 height 6
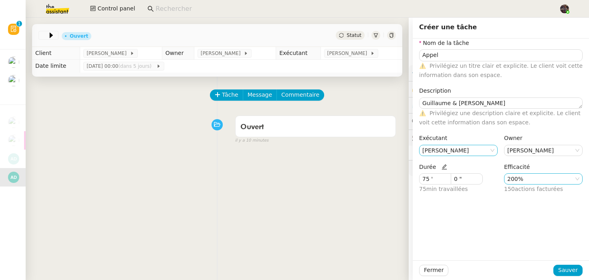
click at [541, 177] on nz-select-item "200%" at bounding box center [543, 179] width 72 height 10
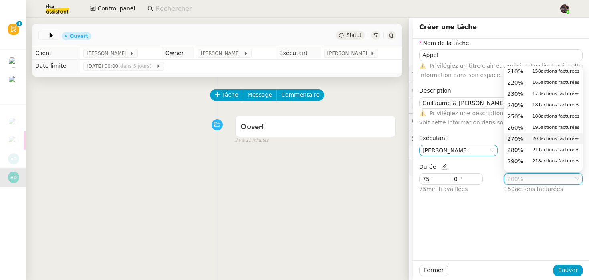
click at [548, 261] on div "Fermer Sauver" at bounding box center [501, 270] width 176 height 20
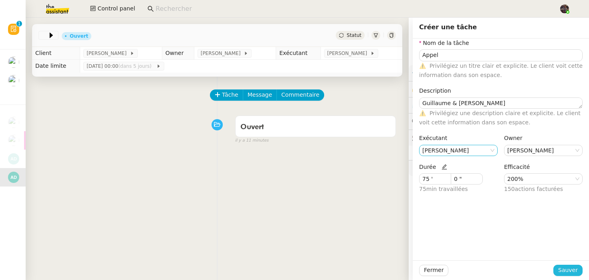
click at [565, 268] on span "Sauver" at bounding box center [568, 269] width 20 height 9
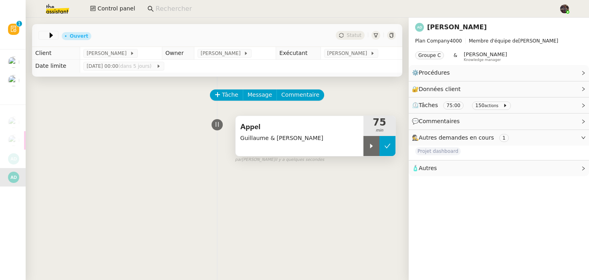
click at [393, 140] on button at bounding box center [388, 146] width 16 height 20
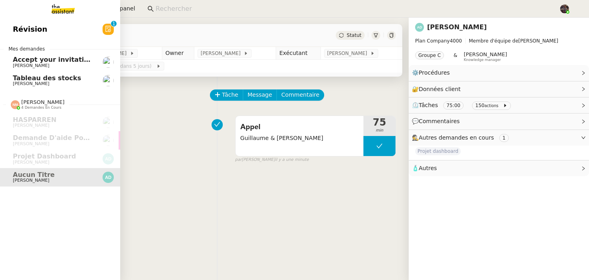
click at [59, 10] on img at bounding box center [57, 9] width 62 height 18
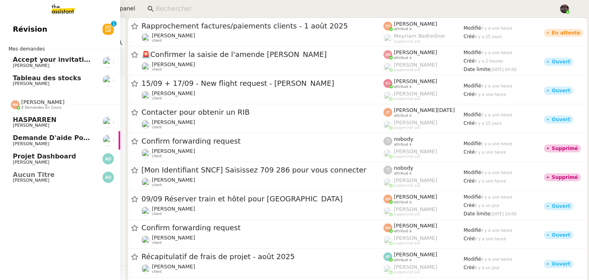
click at [52, 166] on link "Projet dashboard [PERSON_NAME]" at bounding box center [60, 159] width 120 height 18
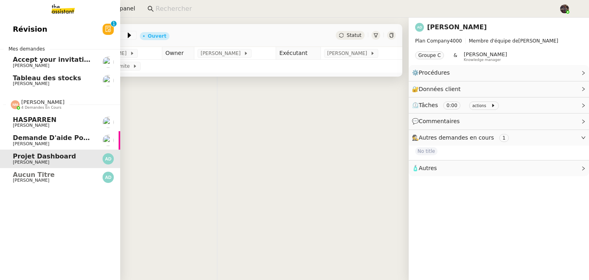
click at [47, 182] on span "[PERSON_NAME]" at bounding box center [31, 180] width 36 height 5
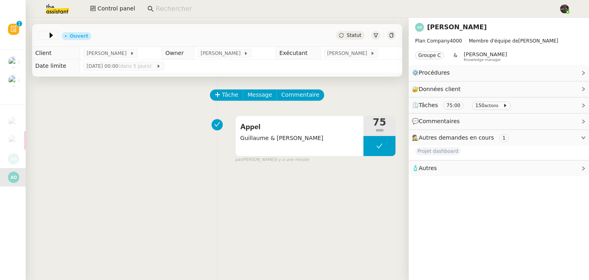
click at [115, 165] on div "Tâche Message Commentaire Veuillez patienter une erreur s'est produite 👌👌👌 mess…" at bounding box center [217, 217] width 383 height 280
click at [70, 105] on div "Tâche Message Commentaire" at bounding box center [217, 98] width 358 height 19
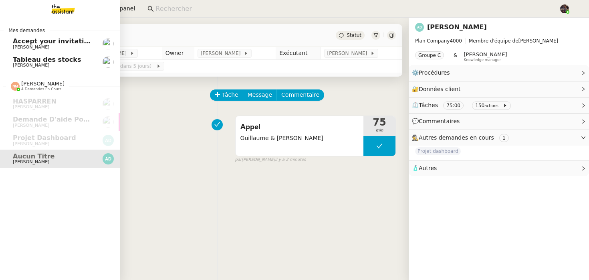
click at [60, 11] on img at bounding box center [57, 9] width 62 height 18
click at [66, 14] on img at bounding box center [57, 9] width 62 height 18
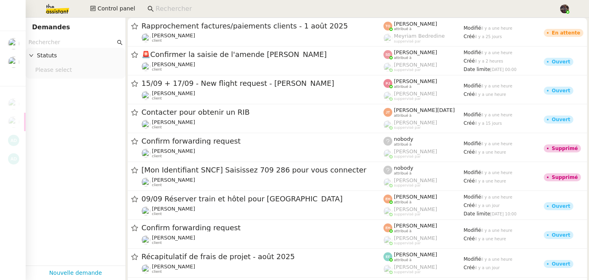
click at [53, 4] on img at bounding box center [51, 9] width 62 height 18
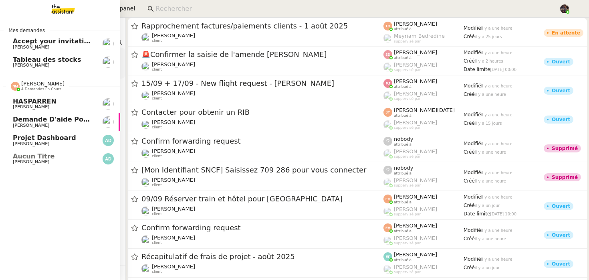
click at [39, 151] on link "Aucun titre [PERSON_NAME]" at bounding box center [60, 159] width 120 height 18
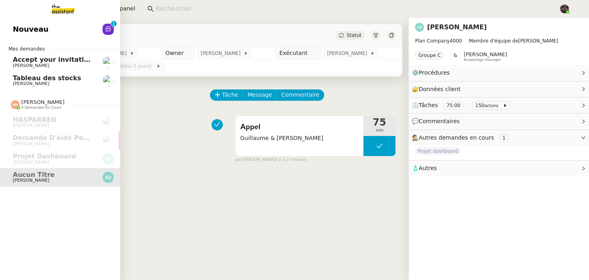
click at [31, 32] on span "Nouveau" at bounding box center [31, 29] width 36 height 12
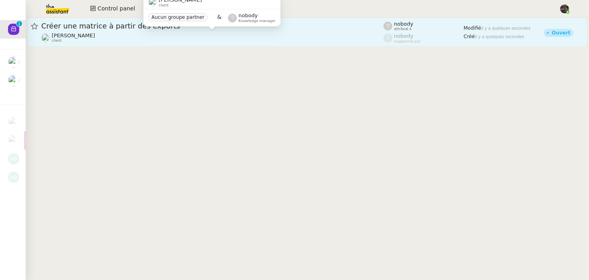
click at [195, 32] on div "Bertrand Canavaggio client" at bounding box center [212, 37] width 342 height 10
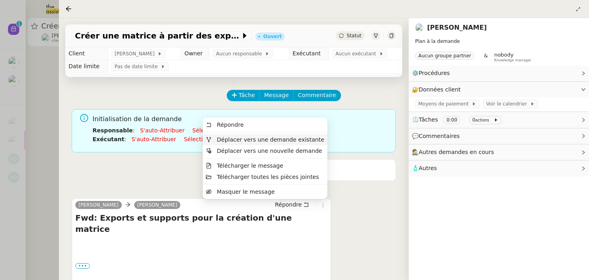
click at [247, 138] on span "Déplacer vers une demande existante" at bounding box center [270, 139] width 107 height 6
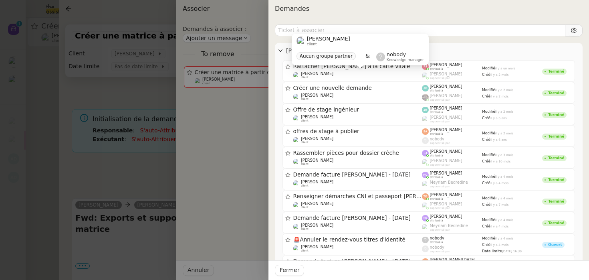
click at [289, 51] on span "[PERSON_NAME]" at bounding box center [432, 50] width 293 height 9
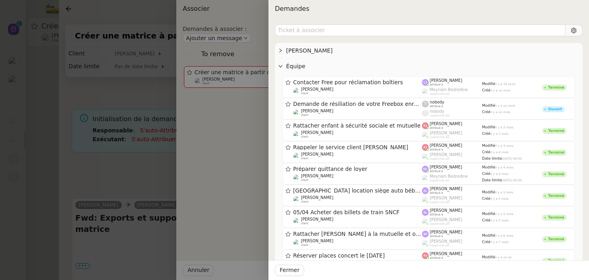
click at [301, 65] on span "Équipe" at bounding box center [432, 66] width 293 height 9
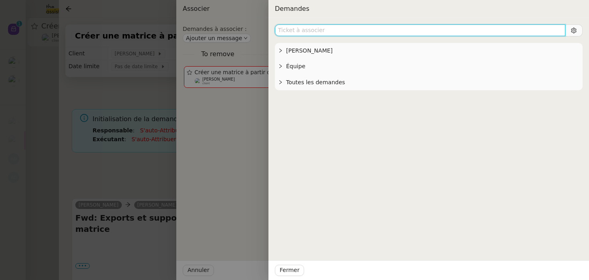
click at [301, 33] on input "text" at bounding box center [420, 30] width 291 height 12
type input "alyssa"
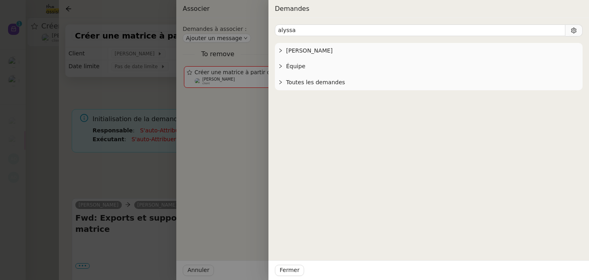
click at [323, 93] on div "alyssa Bertrand Canavaggio No Tickets Équipe No Tickets Toutes les demandes Auc…" at bounding box center [429, 149] width 321 height 262
click at [322, 84] on span "Toutes les demandes" at bounding box center [432, 82] width 293 height 9
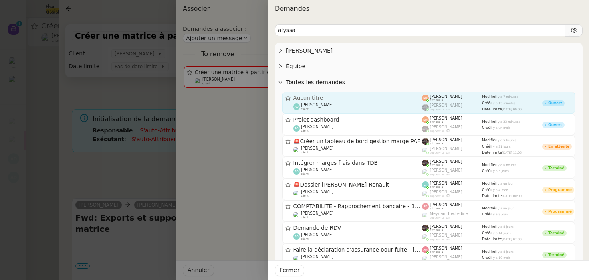
click at [321, 96] on div "Aucun titre" at bounding box center [357, 98] width 129 height 6
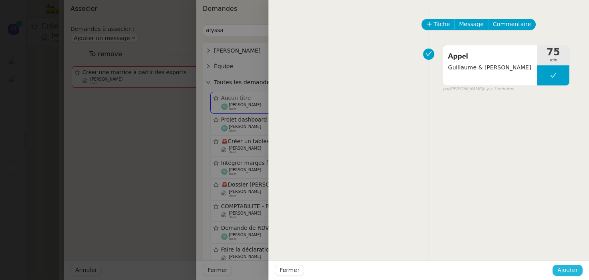
click at [562, 273] on span "Ajouter" at bounding box center [568, 269] width 20 height 9
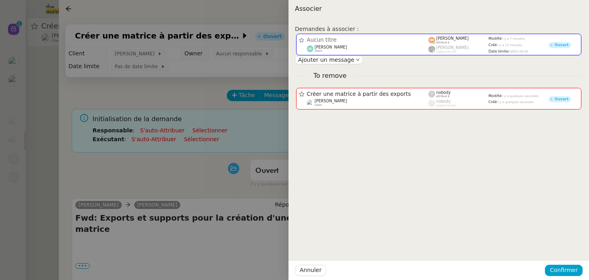
click at [546, 269] on div "Annuler Confirmer" at bounding box center [439, 270] width 301 height 20
click at [553, 269] on span "Confirmer" at bounding box center [564, 269] width 28 height 9
click at [562, 248] on span "Ajouter" at bounding box center [564, 248] width 20 height 8
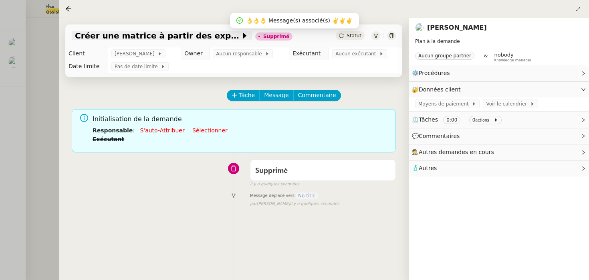
click at [189, 34] on span "Créer une matrice à partir des exports" at bounding box center [158, 36] width 166 height 8
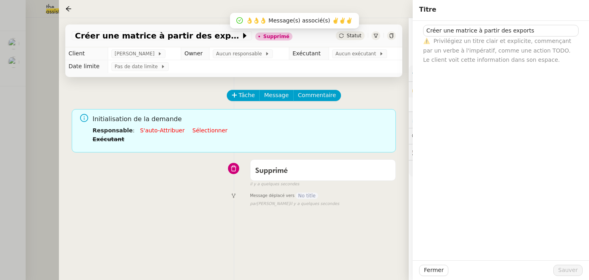
click at [52, 137] on div at bounding box center [294, 140] width 589 height 280
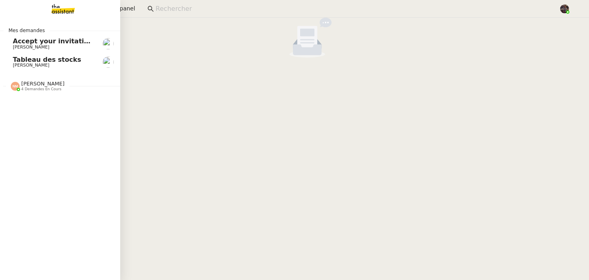
click at [53, 82] on span "[PERSON_NAME]" at bounding box center [42, 84] width 43 height 6
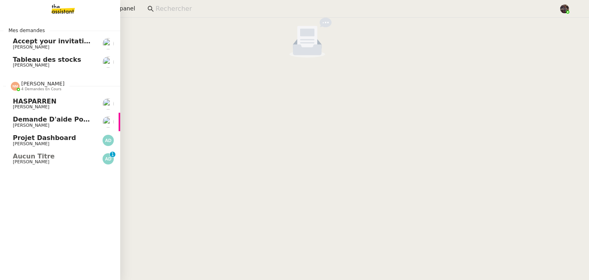
click at [52, 163] on span "[PERSON_NAME]" at bounding box center [53, 162] width 81 height 5
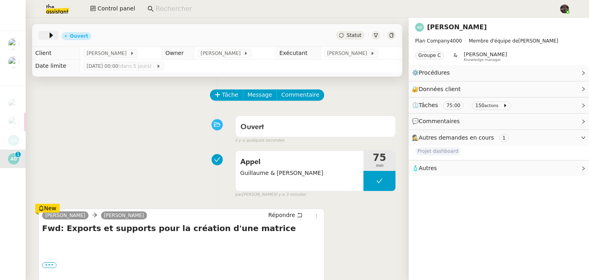
click at [42, 36] on span at bounding box center [45, 35] width 6 height 10
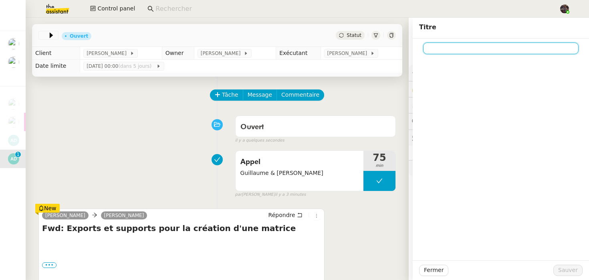
click at [435, 54] on input at bounding box center [501, 48] width 156 height 12
paste input "Créer une matrice à partir des exports"
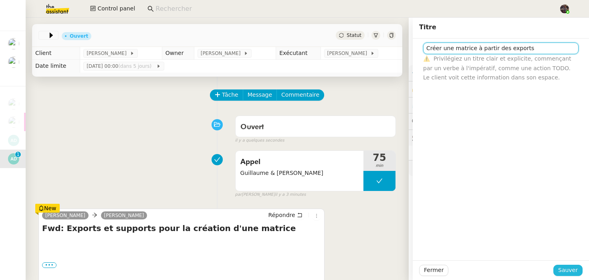
type input "Créer une matrice à partir des exports"
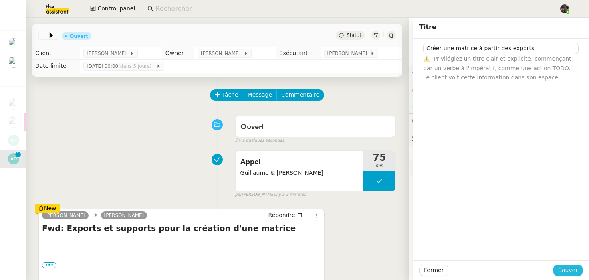
click at [567, 271] on span "Sauver" at bounding box center [568, 269] width 20 height 9
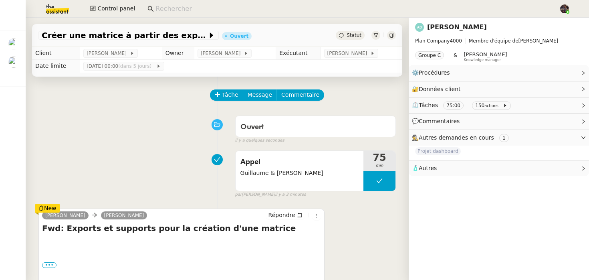
scroll to position [125, 0]
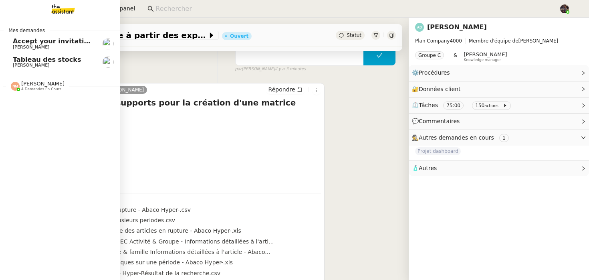
click at [43, 86] on span "[PERSON_NAME]" at bounding box center [42, 84] width 43 height 6
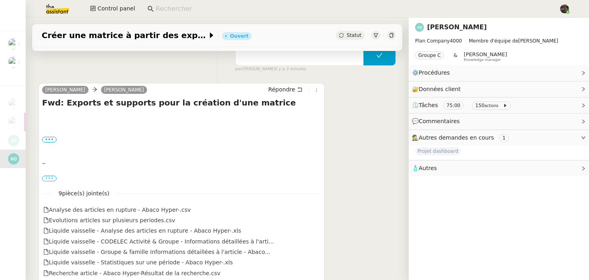
click at [47, 178] on label "•••" at bounding box center [49, 179] width 14 height 6
click at [0, 0] on input "•••" at bounding box center [0, 0] width 0 height 0
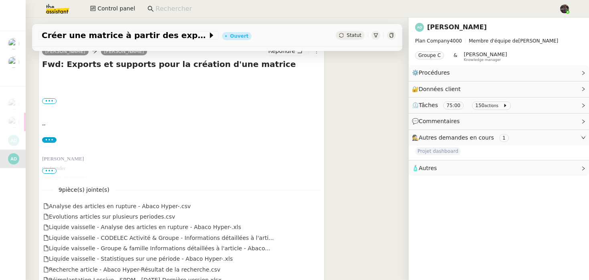
scroll to position [167, 0]
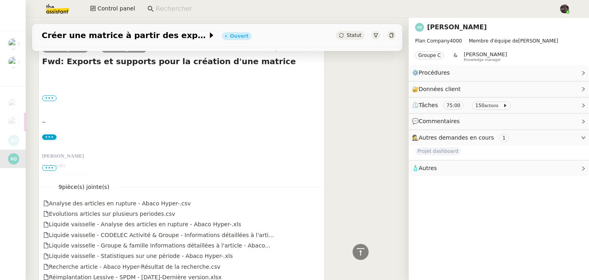
click at [49, 166] on span "•••" at bounding box center [49, 168] width 14 height 6
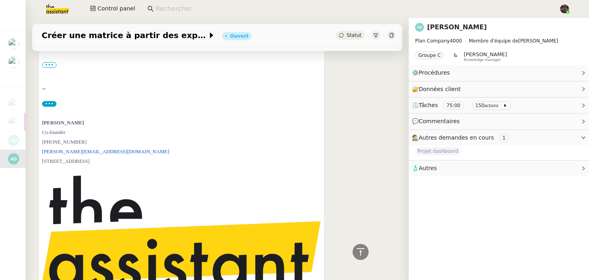
scroll to position [175, 0]
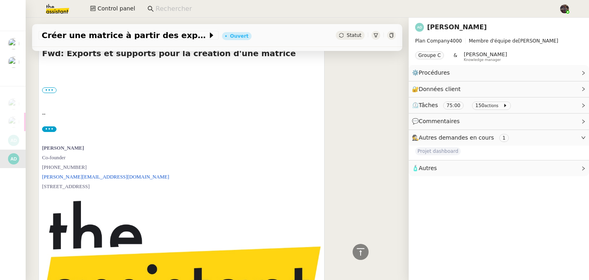
click at [47, 128] on label "•••" at bounding box center [49, 129] width 14 height 6
click at [0, 0] on input "•••" at bounding box center [0, 0] width 0 height 0
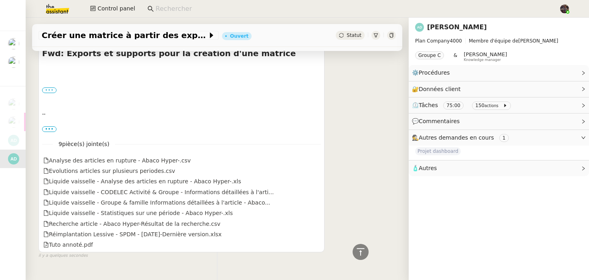
click at [49, 91] on label "•••" at bounding box center [49, 90] width 14 height 6
click at [0, 0] on input "•••" at bounding box center [0, 0] width 0 height 0
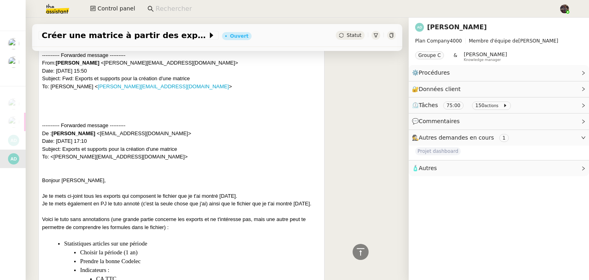
scroll to position [0, 0]
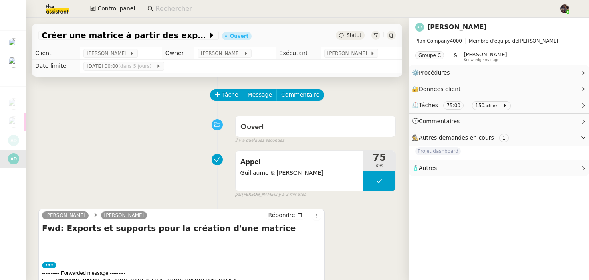
click at [439, 29] on link "[PERSON_NAME]" at bounding box center [457, 27] width 60 height 8
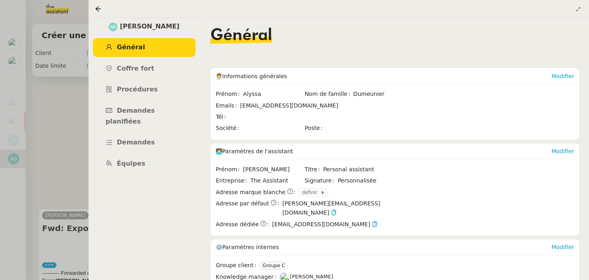
click at [38, 142] on div at bounding box center [294, 140] width 589 height 280
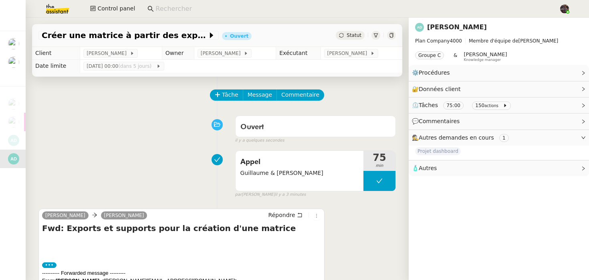
click at [185, 6] on input at bounding box center [354, 9] width 396 height 11
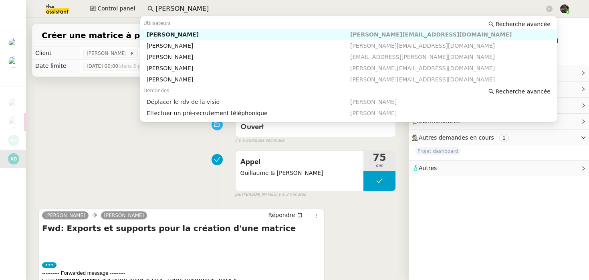
click at [195, 36] on div "Lydie Laulon" at bounding box center [249, 34] width 204 height 7
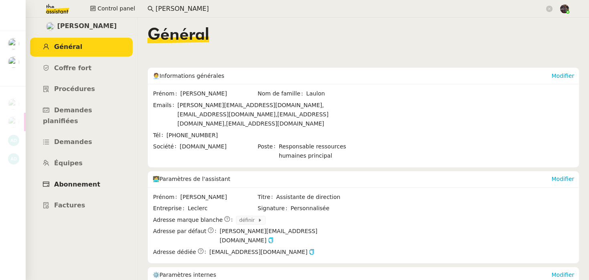
click at [67, 180] on span "Abonnement" at bounding box center [77, 184] width 46 height 8
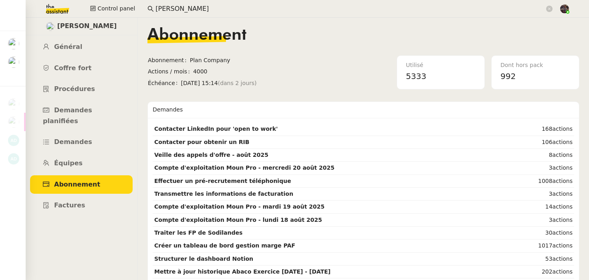
click at [317, 51] on div "Abonnement" at bounding box center [364, 41] width 432 height 28
click at [174, 2] on app-search-bar "lydie" at bounding box center [350, 9] width 414 height 18
click at [168, 10] on input "lydie" at bounding box center [350, 9] width 389 height 11
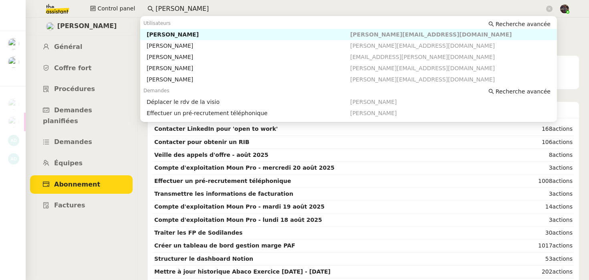
click at [168, 10] on input "lydie" at bounding box center [350, 9] width 389 height 11
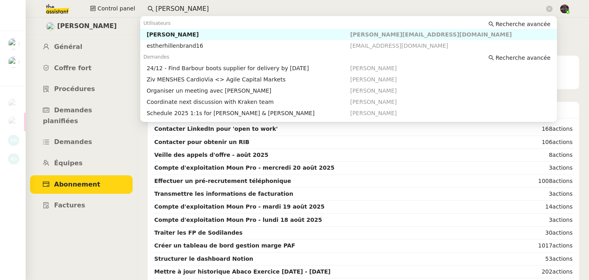
click at [161, 30] on nz-auto-option "Esther Hillenbrand esther@theassistant.team" at bounding box center [348, 34] width 417 height 11
type input "esther hi"
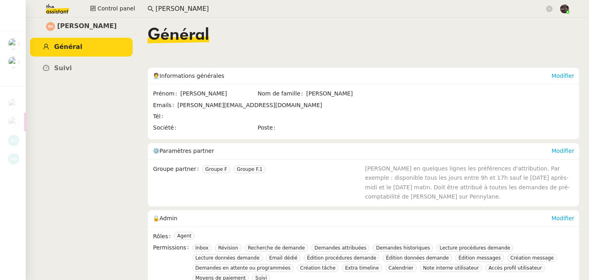
click at [81, 26] on span "[PERSON_NAME]" at bounding box center [87, 26] width 60 height 11
copy span "[PERSON_NAME]"
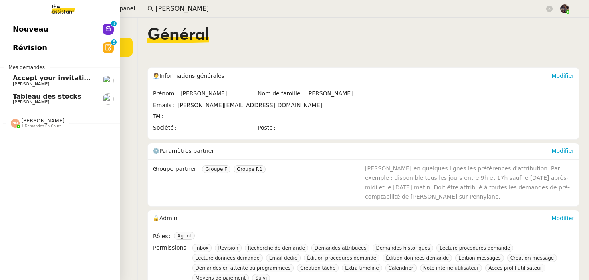
click at [17, 27] on span "Nouveau" at bounding box center [31, 29] width 36 height 12
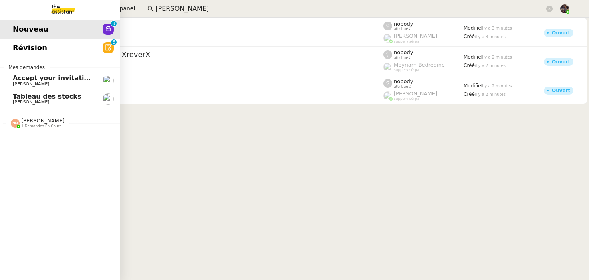
click at [14, 51] on span "Révision" at bounding box center [30, 48] width 34 height 12
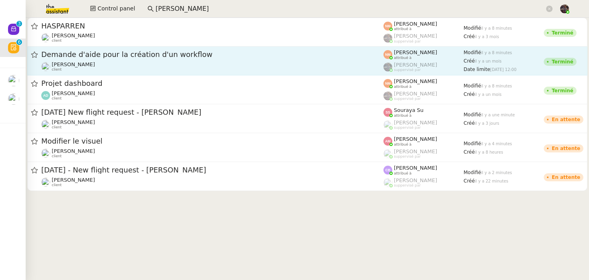
click at [80, 58] on span "Demande d'aide pour la création d'un workflow" at bounding box center [212, 54] width 342 height 7
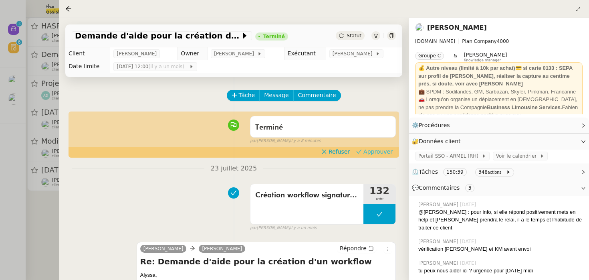
click at [373, 155] on span "Approuver" at bounding box center [378, 152] width 29 height 8
click at [19, 106] on div at bounding box center [294, 140] width 589 height 280
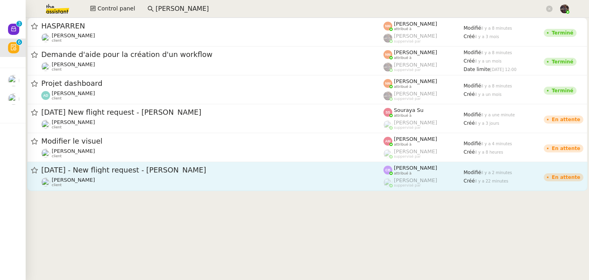
click at [106, 166] on span "8th September 2025 - New flight request - Adam Karrar" at bounding box center [212, 169] width 342 height 7
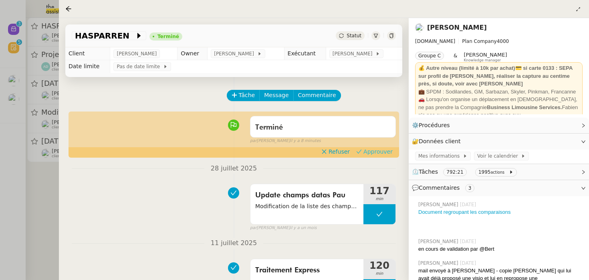
click at [366, 152] on span "Approuver" at bounding box center [378, 152] width 29 height 8
click at [54, 134] on div at bounding box center [294, 140] width 589 height 280
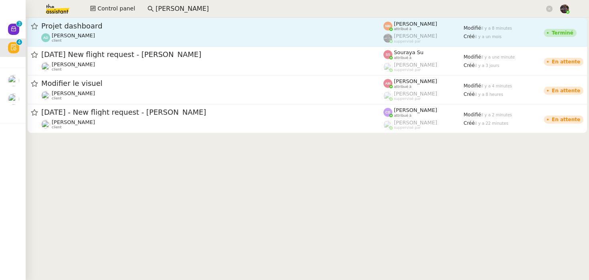
click at [152, 29] on span "Projet dashboard" at bounding box center [212, 25] width 342 height 7
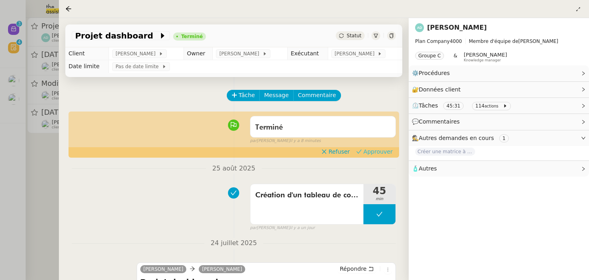
click at [380, 149] on span "Approuver" at bounding box center [378, 152] width 29 height 8
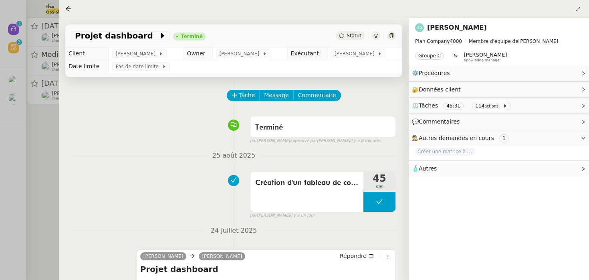
click at [51, 129] on div at bounding box center [294, 140] width 589 height 280
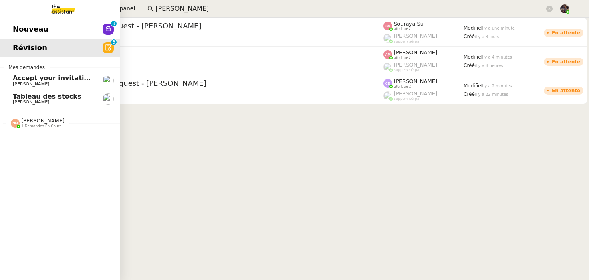
click at [57, 121] on div "Nicolas Morin 1 demandes en cours" at bounding box center [42, 122] width 43 height 10
click at [93, 140] on span "Créer une matrice à partir des exports" at bounding box center [83, 138] width 141 height 8
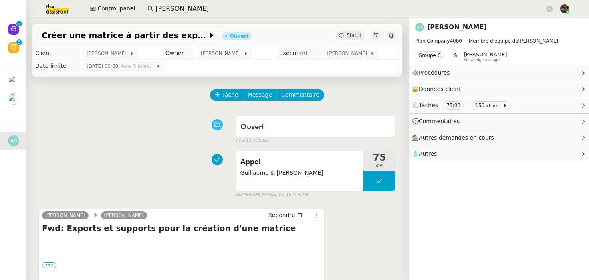
click at [181, 10] on input "esther hi" at bounding box center [350, 9] width 389 height 11
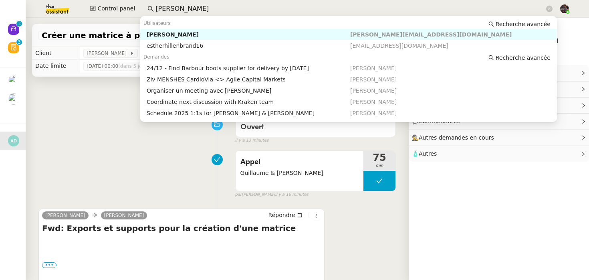
click at [181, 10] on input "esther hi" at bounding box center [350, 9] width 389 height 11
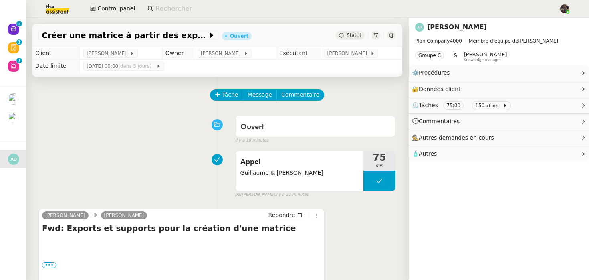
click at [176, 11] on input at bounding box center [354, 9] width 396 height 11
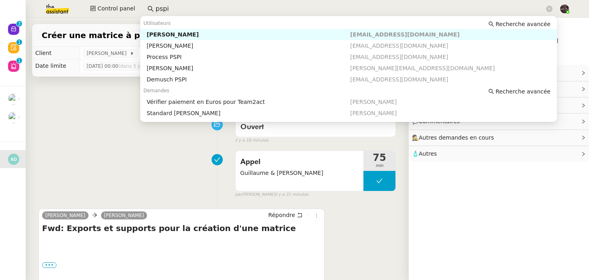
click at [172, 36] on div "Fanny Eyraud" at bounding box center [249, 34] width 204 height 7
type input "pspi"
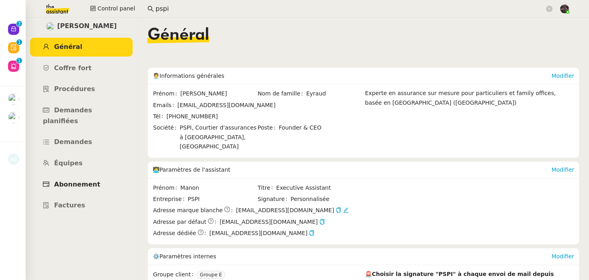
click at [85, 175] on link "Abonnement" at bounding box center [81, 184] width 103 height 19
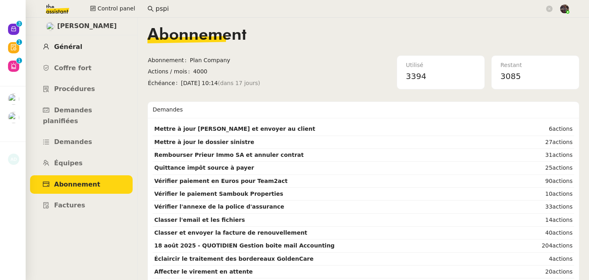
click at [95, 50] on link "Général" at bounding box center [81, 47] width 103 height 19
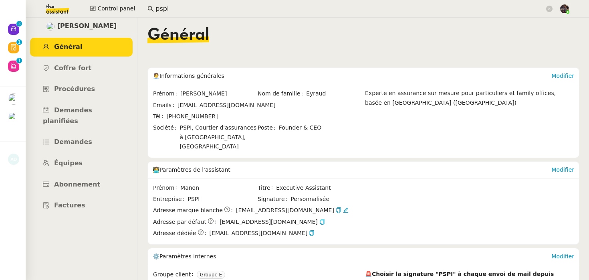
scroll to position [260, 0]
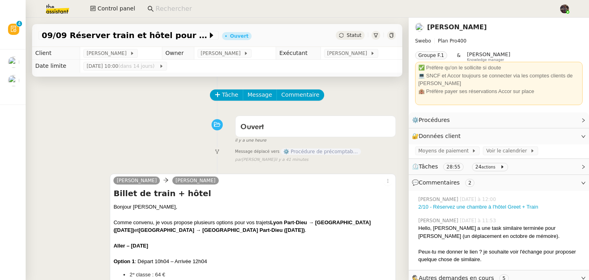
scroll to position [150, 0]
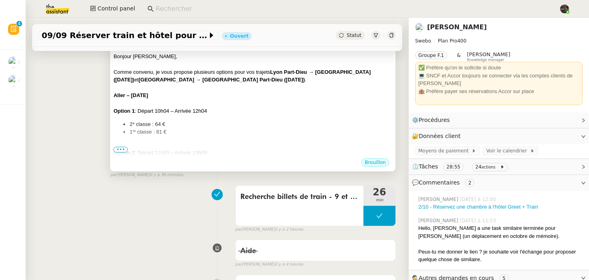
click at [264, 138] on div "Bonjour [PERSON_NAME], Comme convenu, je vous propose plusieurs options pour vo…" at bounding box center [252, 226] width 279 height 347
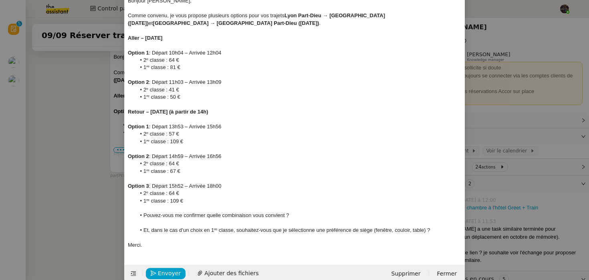
scroll to position [79, 0]
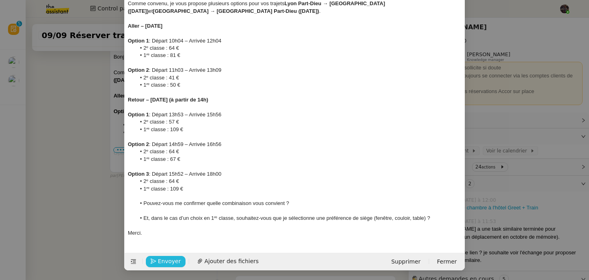
click at [166, 262] on span "Envoyer" at bounding box center [169, 261] width 23 height 9
click at [177, 220] on li "Et, dans le cas d’un choix en 1ʳᵉ classe, souhaitez-vous que je sélectionne une…" at bounding box center [299, 217] width 326 height 7
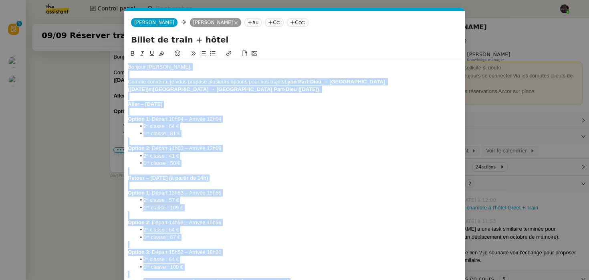
copy div "Bonjour [PERSON_NAME], Comme convenu, je vous propose plusieurs options pour vo…"
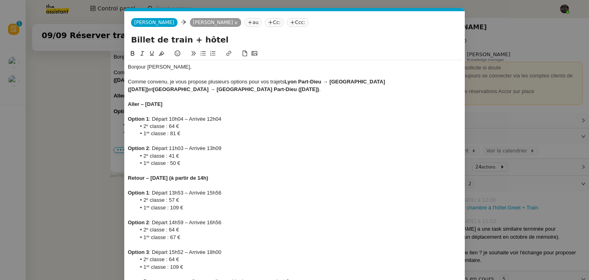
click at [24, 200] on nz-modal-container "Service TA - VOYAGE - PROPOSITION GLOBALE A utiliser dans le cadre de propositi…" at bounding box center [294, 140] width 589 height 280
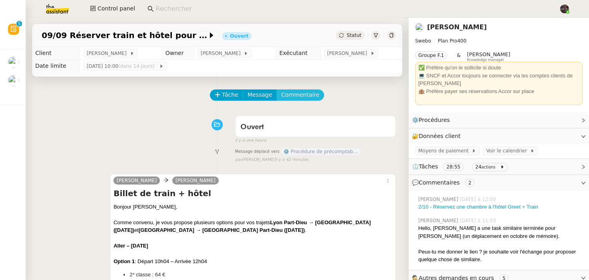
click at [283, 91] on span "Commentaire" at bounding box center [300, 94] width 38 height 9
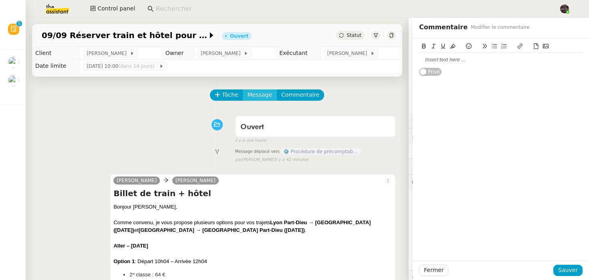
click at [258, 96] on span "Message" at bounding box center [260, 94] width 24 height 9
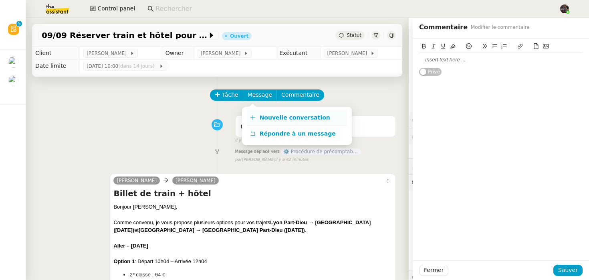
click at [306, 116] on span "Nouvelle conversation" at bounding box center [295, 117] width 71 height 6
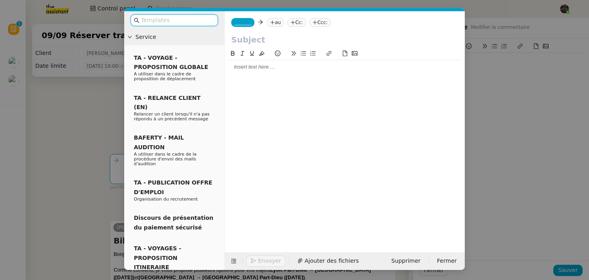
click at [267, 71] on div at bounding box center [345, 67] width 234 height 14
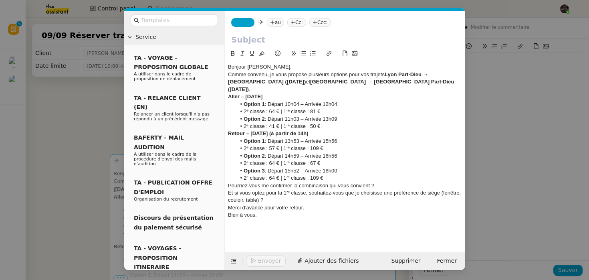
click at [70, 238] on nz-modal-container "Service TA - VOYAGE - PROPOSITION GLOBALE A utiliser dans le cadre de propositi…" at bounding box center [294, 140] width 589 height 280
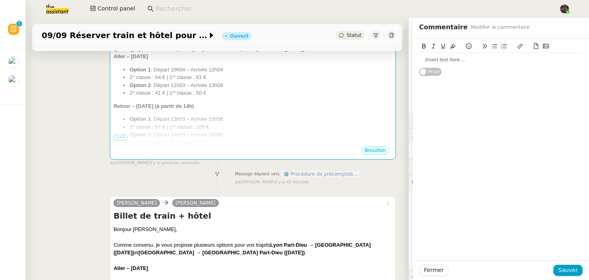
scroll to position [221, 0]
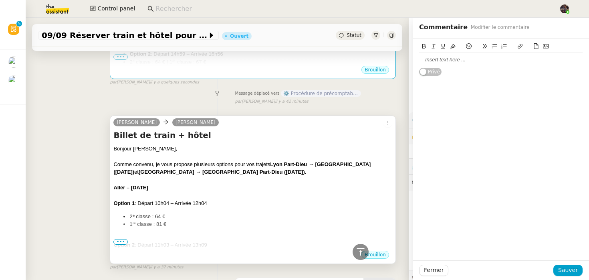
click at [123, 240] on span "•••" at bounding box center [120, 242] width 14 height 6
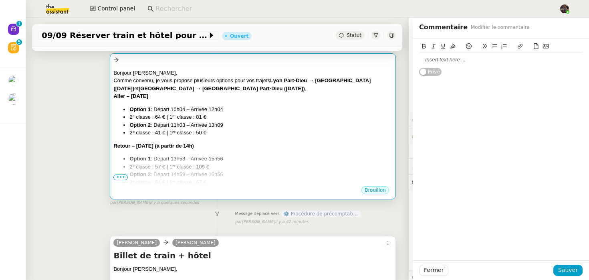
scroll to position [77, 0]
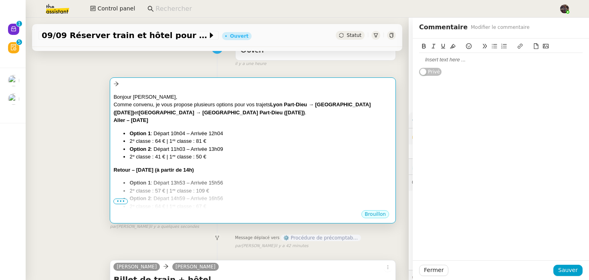
click at [192, 177] on div "Bonjour [PERSON_NAME], Comme convenu, je vous propose plusieurs options pour vo…" at bounding box center [252, 181] width 279 height 177
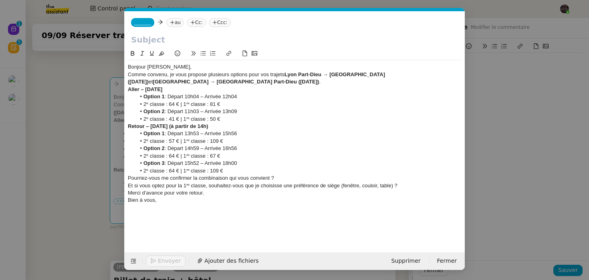
scroll to position [0, 17]
click at [270, 84] on div "Comme convenu, je vous propose plusieurs options pour vos trajets [GEOGRAPHIC_D…" at bounding box center [295, 78] width 334 height 15
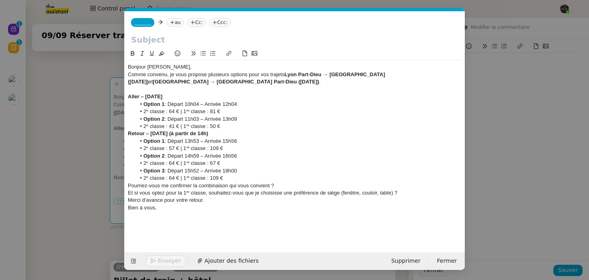
click at [253, 129] on li "2ᵉ classe : 41 € | 1ʳᵉ classe : 50 €" at bounding box center [299, 126] width 326 height 7
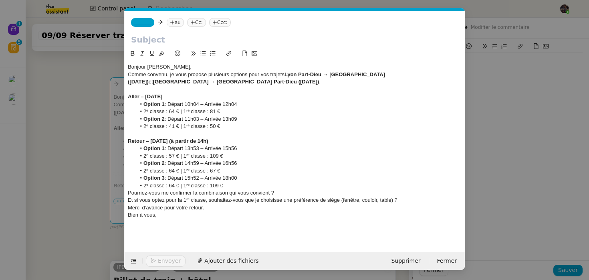
click at [185, 94] on div "Aller – [DATE]" at bounding box center [295, 96] width 334 height 7
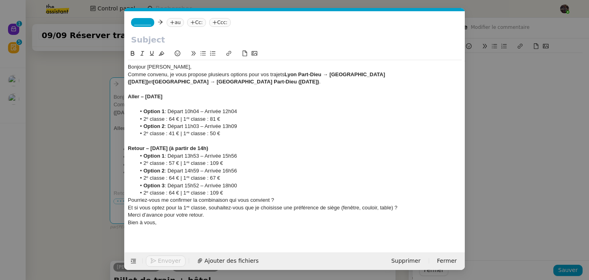
click at [238, 149] on div "Retour – [DATE] (à partir de 14h)" at bounding box center [295, 148] width 334 height 7
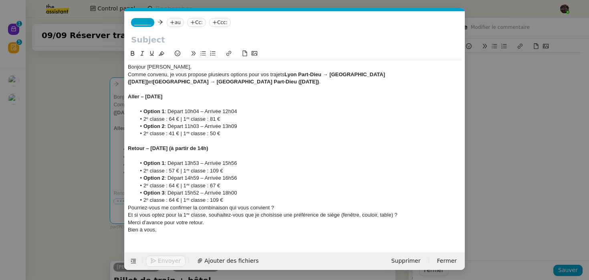
click at [240, 200] on li "2ᵉ classe : 64 € | 1ʳᵉ classe : 109 €" at bounding box center [299, 199] width 326 height 7
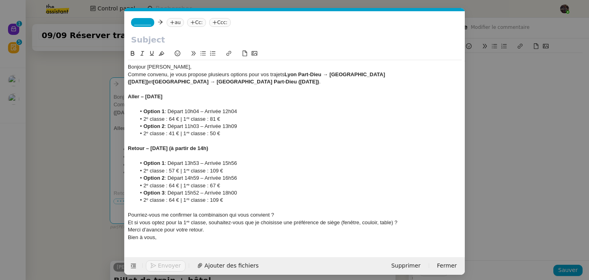
click at [284, 215] on div "Pourriez-vous me confirmer la combinaison qui vous convient ?" at bounding box center [295, 214] width 334 height 7
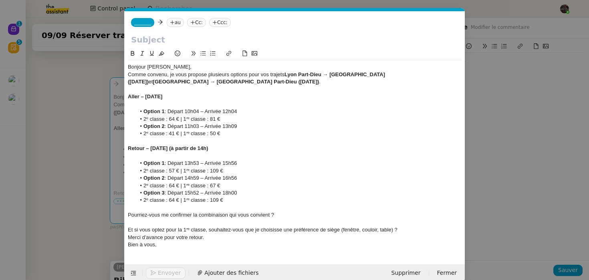
click at [127, 244] on nz-spin "Bonjour [PERSON_NAME], Comme convenu, je vous propose plusieurs options pour vo…" at bounding box center [295, 152] width 340 height 206
click at [128, 244] on div "Bien à vous," at bounding box center [295, 244] width 334 height 7
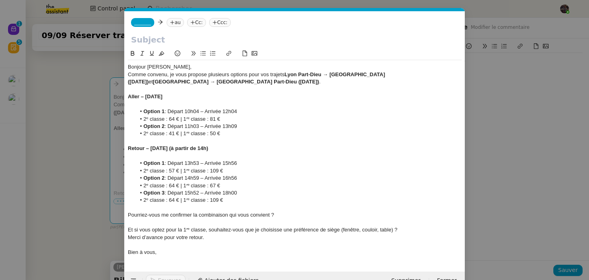
click at [142, 172] on li "2ᵉ classe : 57 € | 1ʳᵉ classe : 109 €" at bounding box center [299, 170] width 326 height 7
click at [141, 119] on li "2ᵉ classe : 64 € | 1ʳᵉ classe : 81 €" at bounding box center [299, 118] width 326 height 7
click at [143, 134] on li "2ᵉ classe : 41 € | 1ʳᵉ classe : 50 €" at bounding box center [299, 133] width 326 height 7
click at [141, 185] on li "2ᵉ classe : 64 € | 1ʳᵉ classe : 67 €" at bounding box center [299, 185] width 326 height 7
click at [143, 201] on li "2ᵉ classe : 64 € | 1ʳᵉ classe : 109 €" at bounding box center [299, 199] width 326 height 7
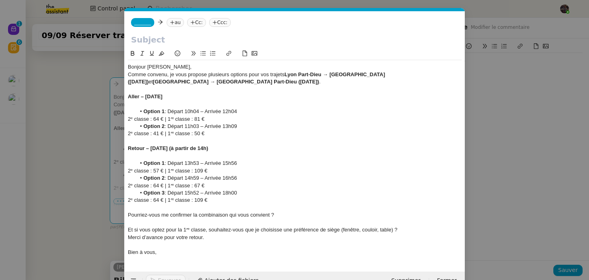
click at [144, 188] on div "2ᵉ classe : 64 € | 1ʳᵉ classe : 67 €" at bounding box center [295, 185] width 334 height 7
click at [140, 170] on div "2ᵉ classe : 57 € | 1ʳᵉ classe : 109 €" at bounding box center [295, 170] width 334 height 7
click at [141, 132] on div "2ᵉ classe : 41 € | 1ʳᵉ classe : 50 €" at bounding box center [295, 133] width 334 height 7
click at [142, 119] on div "2ᵉ classe : 64 € | 1ʳᵉ classe : 81 €" at bounding box center [295, 118] width 334 height 7
click at [207, 68] on div "Bonjour [PERSON_NAME]," at bounding box center [295, 66] width 334 height 7
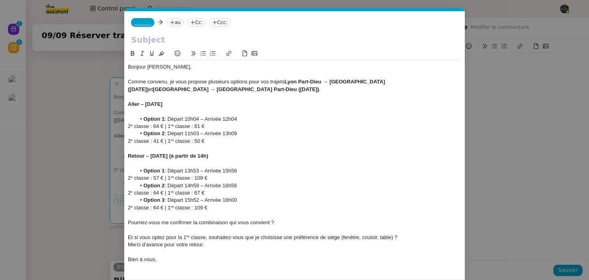
scroll to position [26, 0]
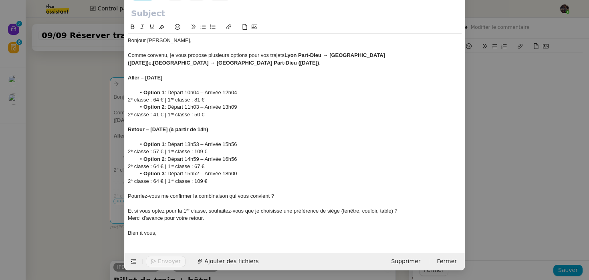
click at [61, 173] on nz-modal-container "Service TA - VOYAGE - PROPOSITION GLOBALE A utiliser dans le cadre de propositi…" at bounding box center [294, 140] width 589 height 280
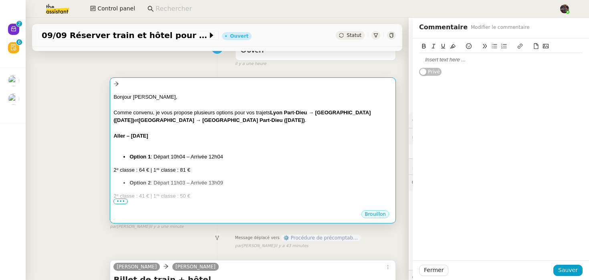
scroll to position [140, 0]
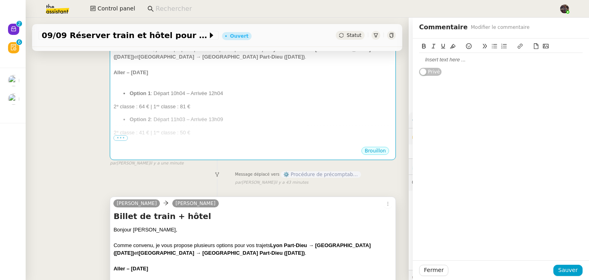
click at [154, 218] on h4 "Billet de train + hôtel" at bounding box center [252, 215] width 279 height 11
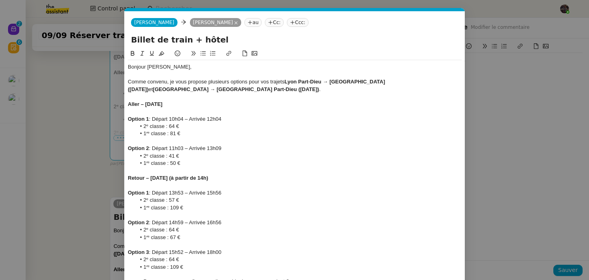
scroll to position [0, 17]
click at [97, 121] on nz-modal-container "Service TA - VOYAGE - PROPOSITION GLOBALE A utiliser dans le cadre de propositi…" at bounding box center [294, 140] width 589 height 280
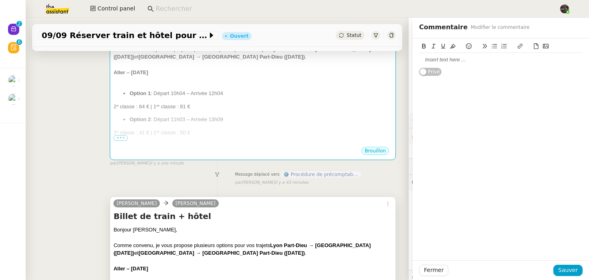
click at [162, 219] on h4 "Billet de train + hôtel" at bounding box center [252, 215] width 279 height 11
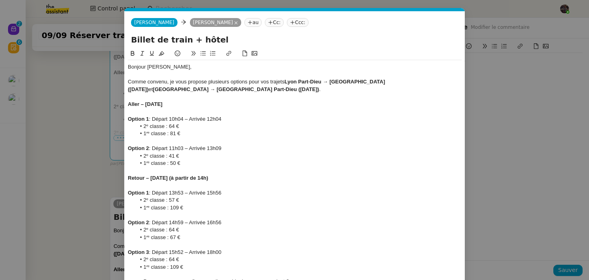
click at [167, 41] on input "Billet de train + hôtel" at bounding box center [294, 40] width 327 height 12
click at [93, 149] on nz-modal-container "Service TA - VOYAGE - PROPOSITION GLOBALE A utiliser dans le cadre de propositi…" at bounding box center [294, 140] width 589 height 280
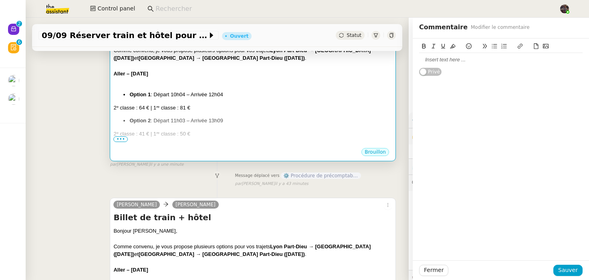
scroll to position [141, 0]
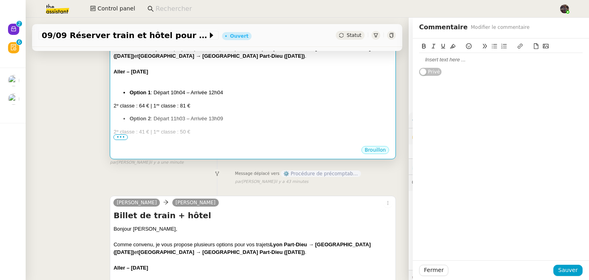
click at [170, 119] on li "Option 2 : Départ 11h03 – Arrivée 13h09" at bounding box center [260, 119] width 263 height 8
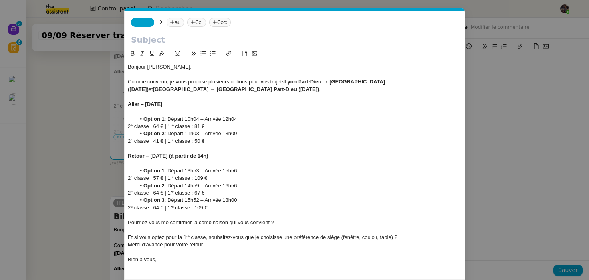
scroll to position [0, 17]
click at [242, 131] on li "Option 2 : Départ 11h03 – Arrivée 13h09" at bounding box center [299, 133] width 326 height 7
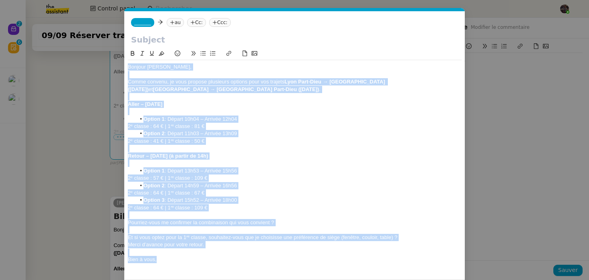
copy div "Bonjour [PERSON_NAME], Comme convenu, je vous propose plusieurs options pour vo…"
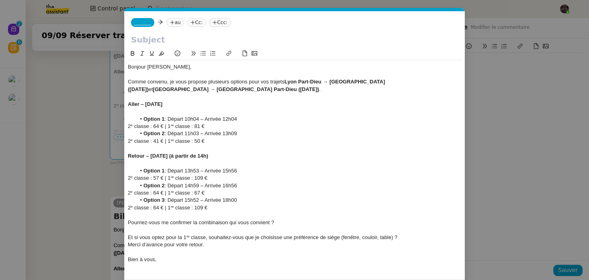
click at [42, 151] on nz-modal-container "Service TA - VOYAGE - PROPOSITION GLOBALE A utiliser dans le cadre de propositi…" at bounding box center [294, 140] width 589 height 280
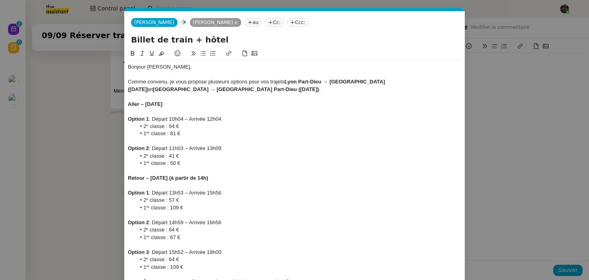
click at [224, 105] on div "Aller – [DATE]" at bounding box center [295, 104] width 334 height 7
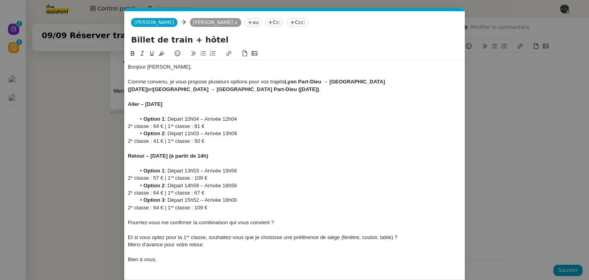
scroll to position [26, 0]
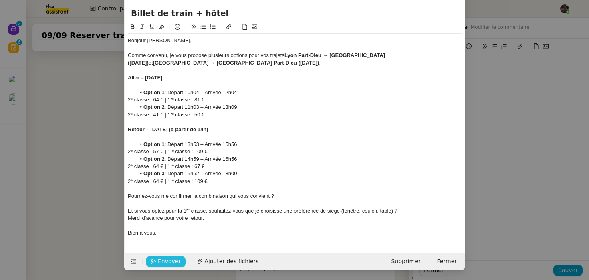
click at [158, 263] on button "Envoyer" at bounding box center [166, 261] width 40 height 11
click at [158, 263] on button "Confirmer l'envoi" at bounding box center [178, 261] width 65 height 11
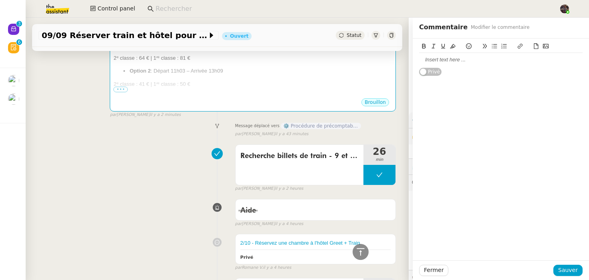
scroll to position [923, 0]
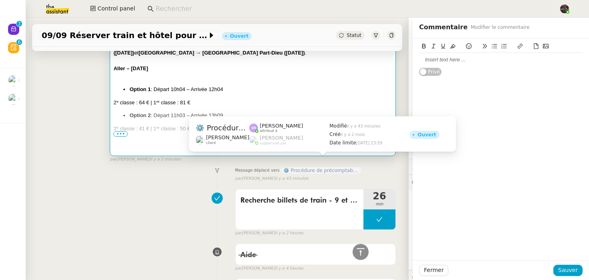
click at [246, 85] on li "Option 1 : Départ 10h04 – Arrivée 12h04" at bounding box center [260, 89] width 263 height 8
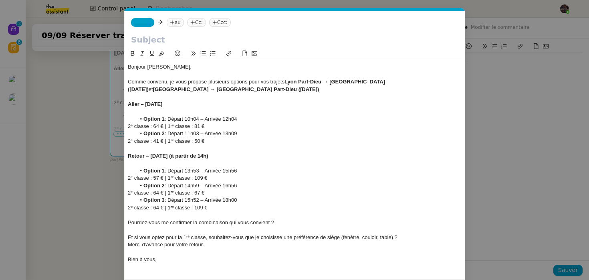
scroll to position [26, 0]
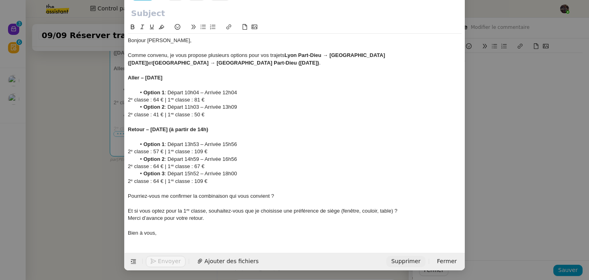
click at [402, 263] on span "Supprimer" at bounding box center [405, 261] width 29 height 9
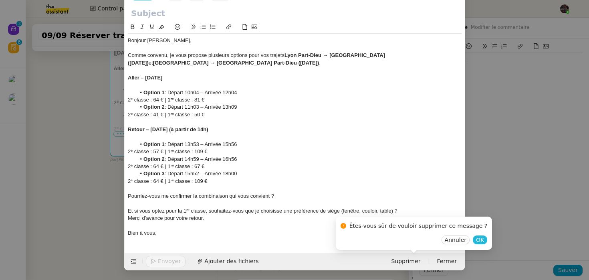
click at [476, 238] on span "OK" at bounding box center [480, 240] width 8 height 8
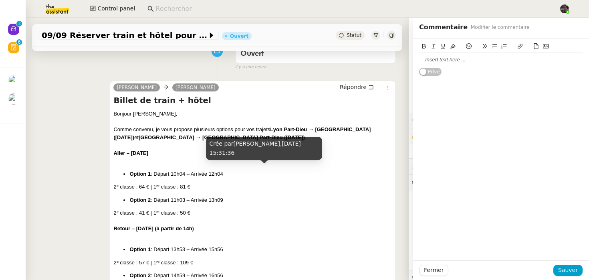
scroll to position [0, 0]
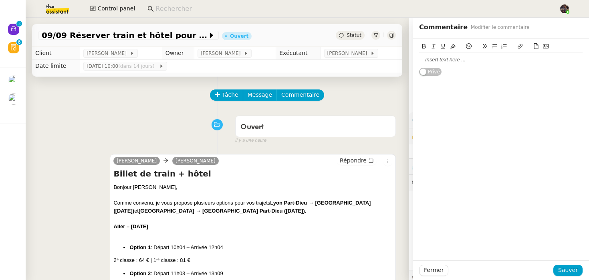
click at [484, 66] on div at bounding box center [501, 60] width 164 height 14
click at [568, 267] on span "Sauver" at bounding box center [568, 269] width 20 height 9
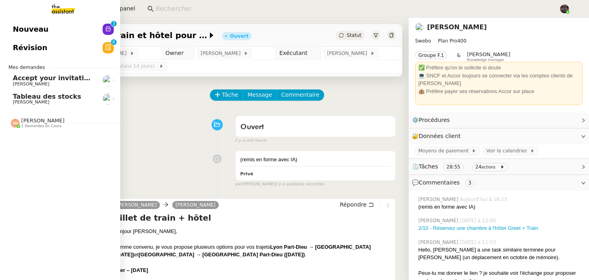
click at [30, 34] on span "Nouveau" at bounding box center [31, 29] width 36 height 12
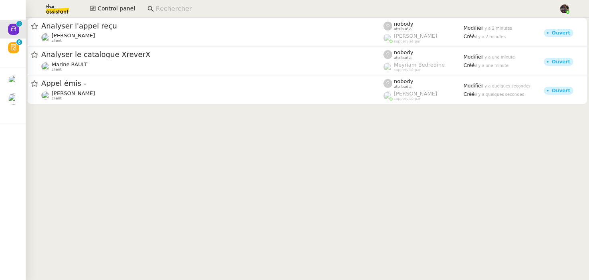
click at [235, 186] on cdk-virtual-scroll-viewport "Analyser l'appel reçu [PERSON_NAME] client nobody attribué à [PERSON_NAME] supp…" at bounding box center [308, 149] width 564 height 262
click at [161, 10] on input at bounding box center [354, 9] width 396 height 11
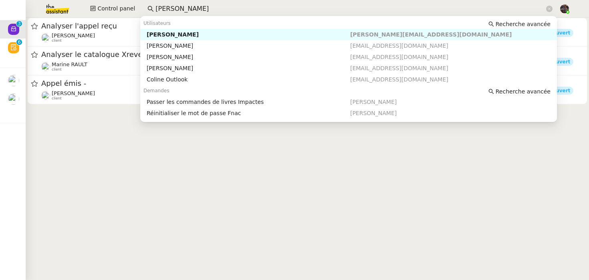
click at [161, 36] on div "[PERSON_NAME]" at bounding box center [249, 34] width 204 height 7
type input "[PERSON_NAME]"
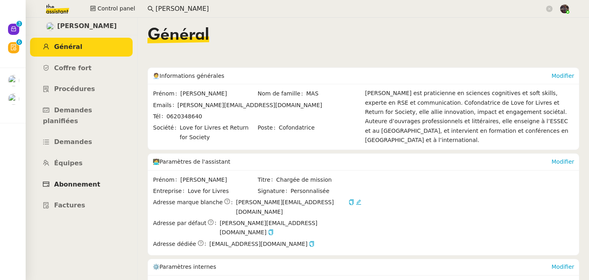
click at [70, 175] on link "Abonnement" at bounding box center [81, 184] width 103 height 19
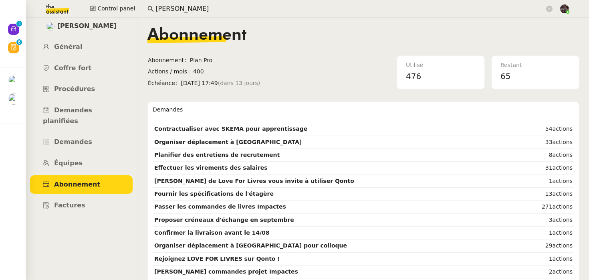
click at [289, 81] on span "[DATE] 17:49 (dans 13 jours)" at bounding box center [266, 83] width 171 height 9
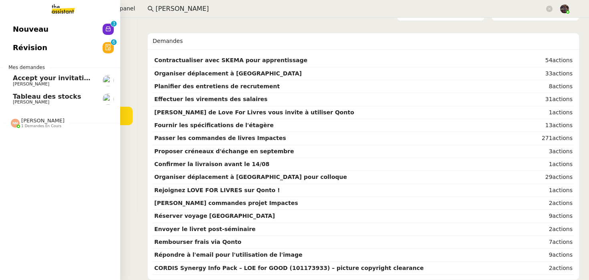
click at [23, 31] on span "Nouveau" at bounding box center [31, 29] width 36 height 12
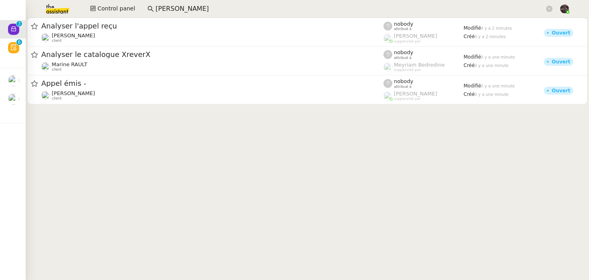
click at [232, 161] on cdk-virtual-scroll-viewport "Analyser l'appel reçu [PERSON_NAME] client nobody attribué à [PERSON_NAME] supp…" at bounding box center [308, 149] width 564 height 262
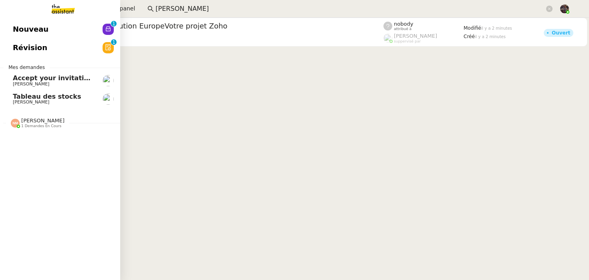
click at [34, 29] on span "Nouveau" at bounding box center [31, 29] width 36 height 12
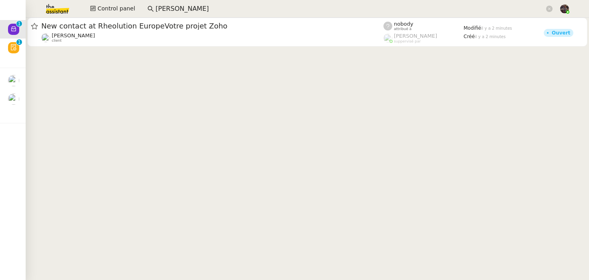
click at [169, 147] on cdk-virtual-scroll-viewport "New contact at Rheolution EuropeVotre projet [PERSON_NAME] client nobody attrib…" at bounding box center [308, 149] width 564 height 262
